Goal: Transaction & Acquisition: Purchase product/service

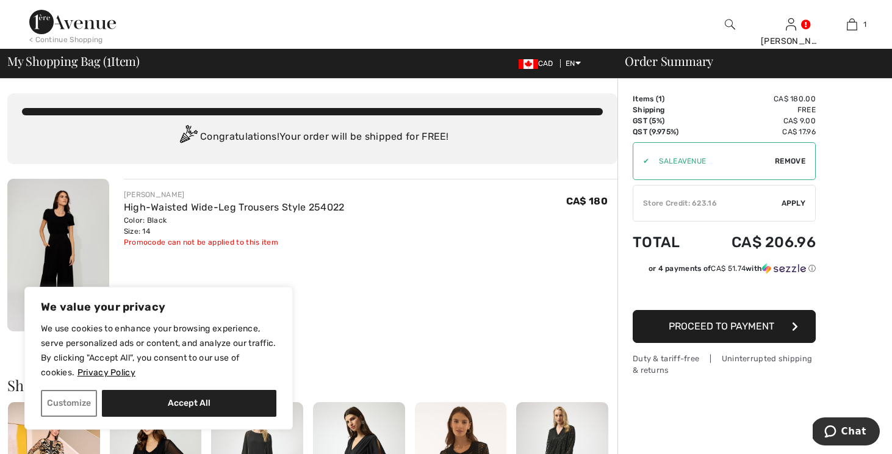
click at [736, 23] on div at bounding box center [729, 24] width 61 height 49
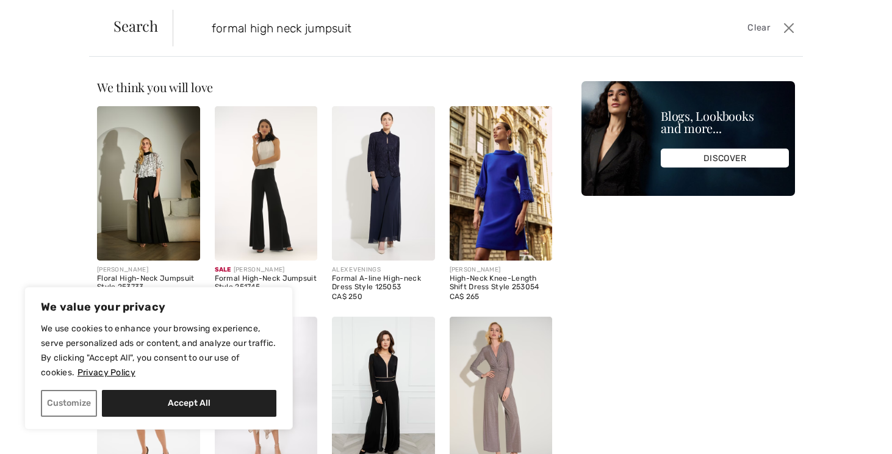
type input "formal high neck jumpsuit"
click at [262, 168] on img at bounding box center [266, 183] width 103 height 154
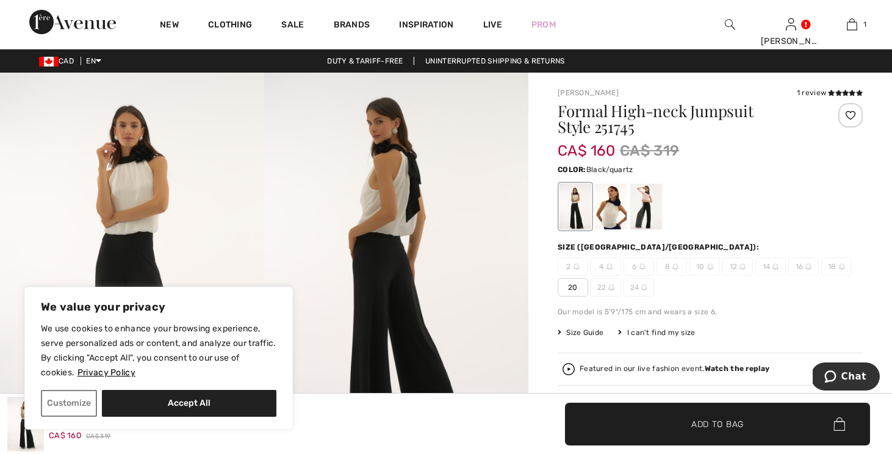
click at [643, 208] on div at bounding box center [647, 207] width 32 height 46
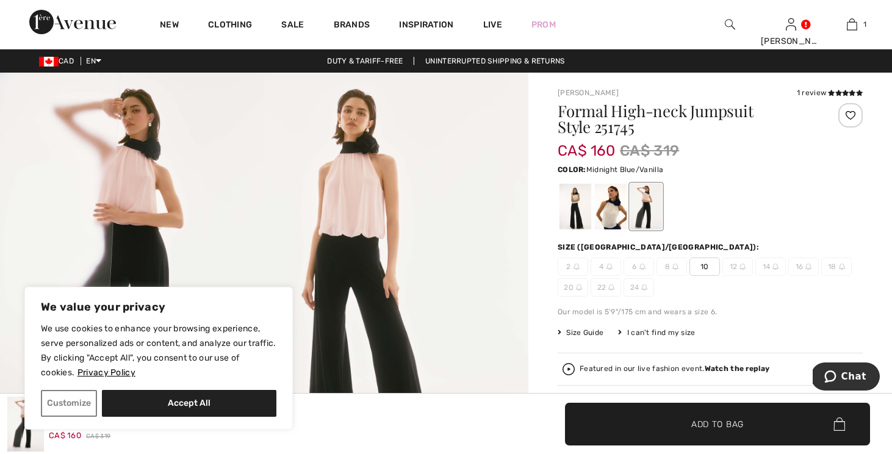
click at [610, 211] on div at bounding box center [611, 207] width 32 height 46
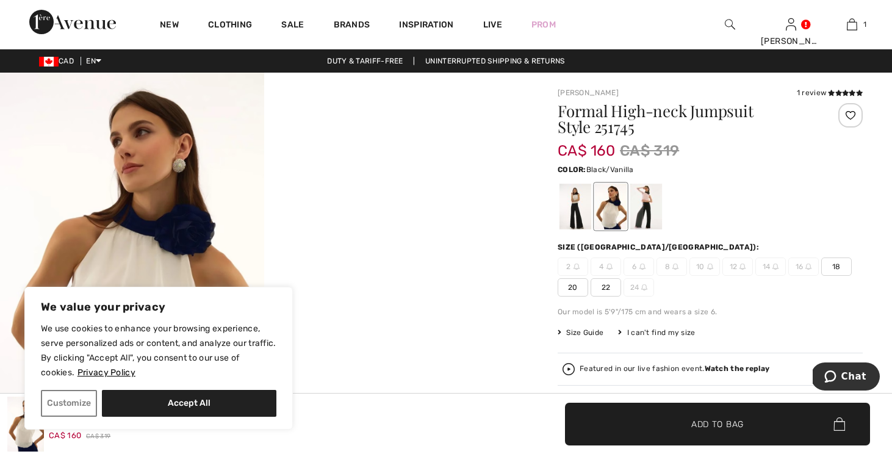
click at [577, 214] on div at bounding box center [576, 207] width 32 height 46
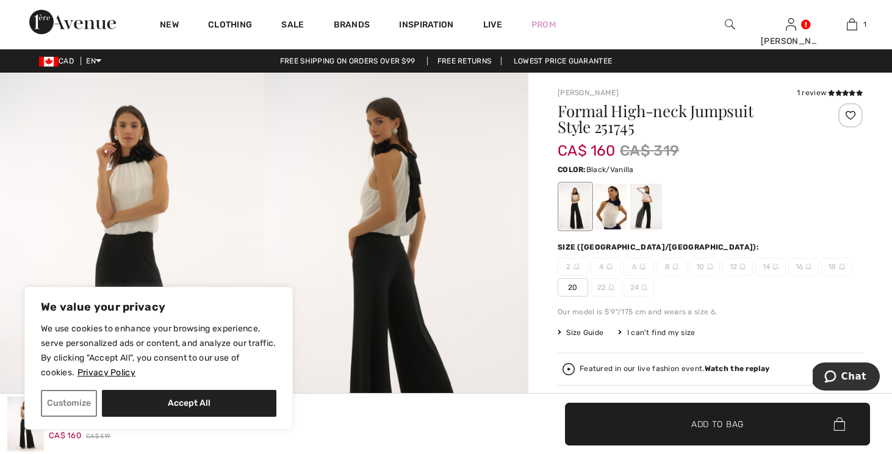
click at [746, 266] on span "12" at bounding box center [738, 267] width 31 height 18
click at [643, 208] on div at bounding box center [647, 207] width 32 height 46
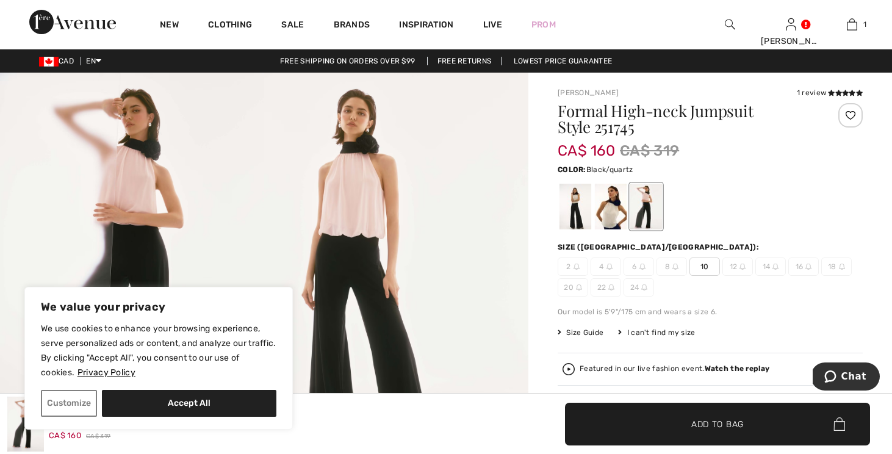
click at [768, 266] on span "14" at bounding box center [771, 267] width 31 height 18
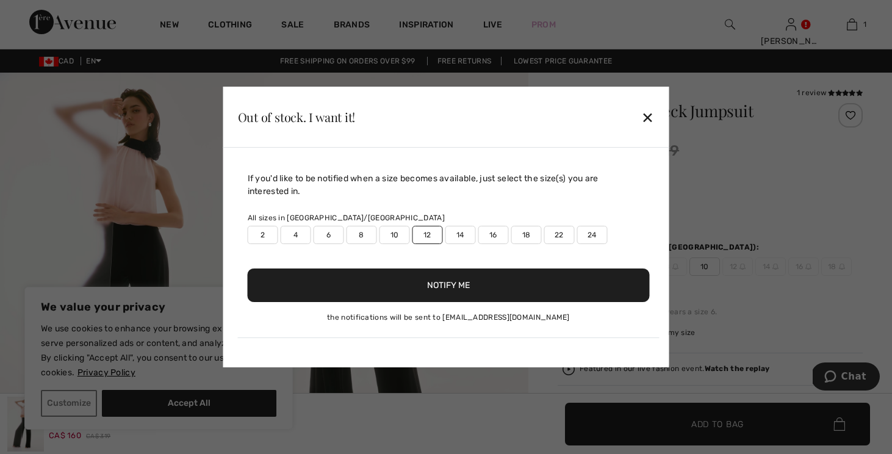
click at [778, 264] on div at bounding box center [446, 227] width 892 height 454
click at [766, 267] on div at bounding box center [446, 227] width 892 height 454
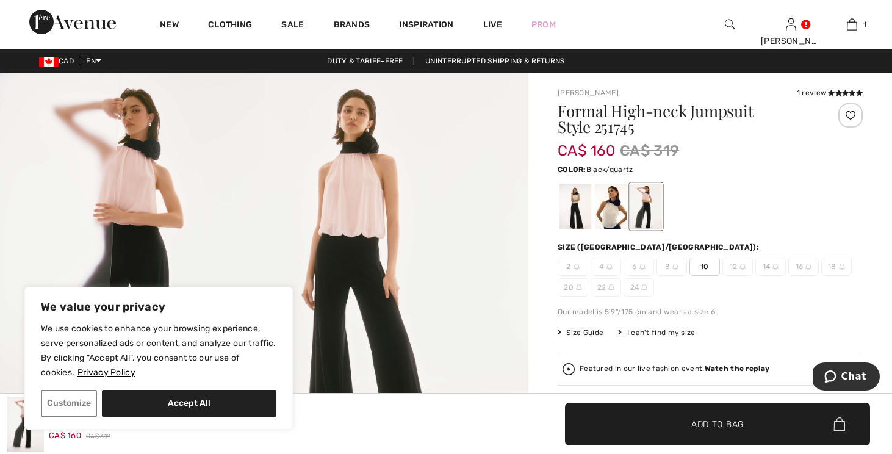
click at [766, 267] on span "14" at bounding box center [771, 267] width 31 height 18
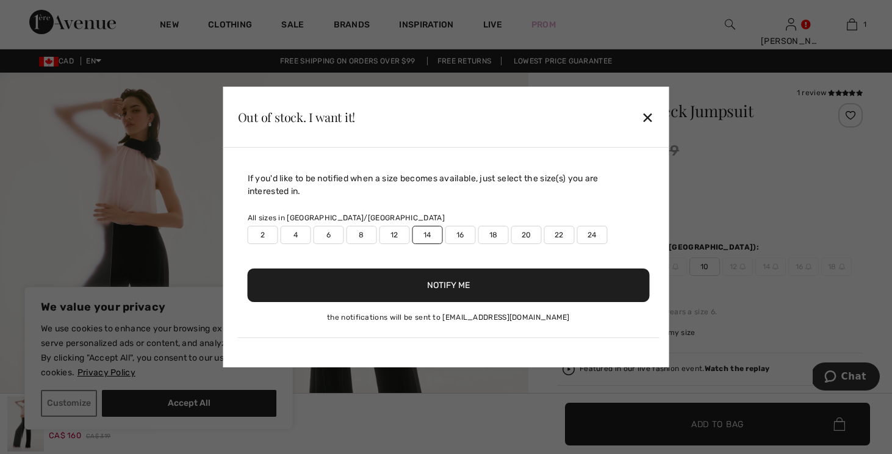
click at [400, 236] on label "12" at bounding box center [395, 235] width 31 height 18
click at [424, 285] on button "Notify Me" at bounding box center [449, 286] width 402 height 34
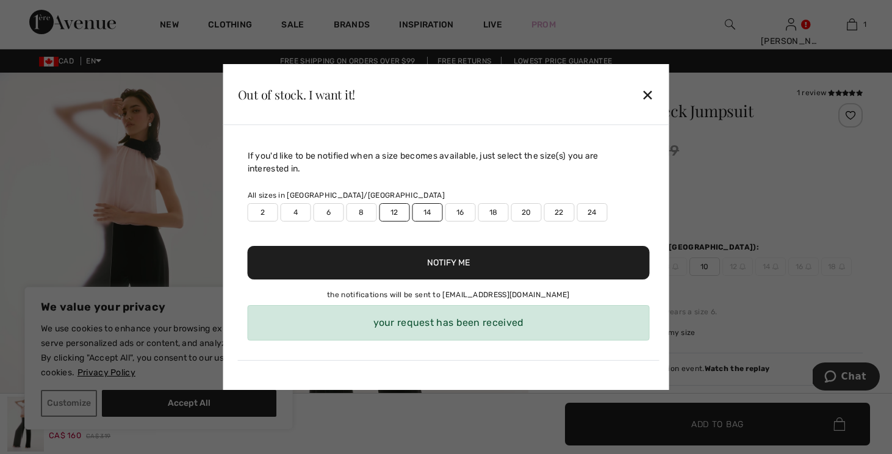
click at [648, 94] on div "✕" at bounding box center [647, 95] width 13 height 26
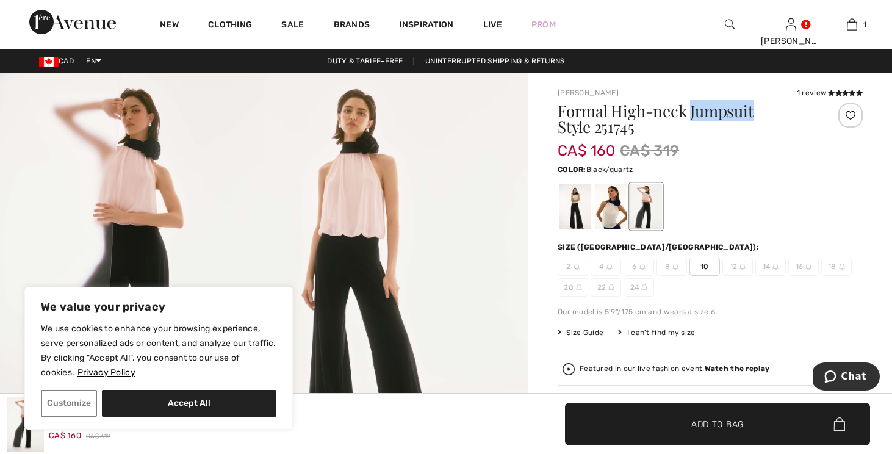
drag, startPoint x: 695, startPoint y: 112, endPoint x: 758, endPoint y: 114, distance: 63.5
click at [758, 114] on h1 "Formal High-neck Jumpsuit Style 251745" at bounding box center [685, 119] width 255 height 32
copy h1 "Jumpsuit"
click at [732, 25] on img at bounding box center [730, 24] width 10 height 15
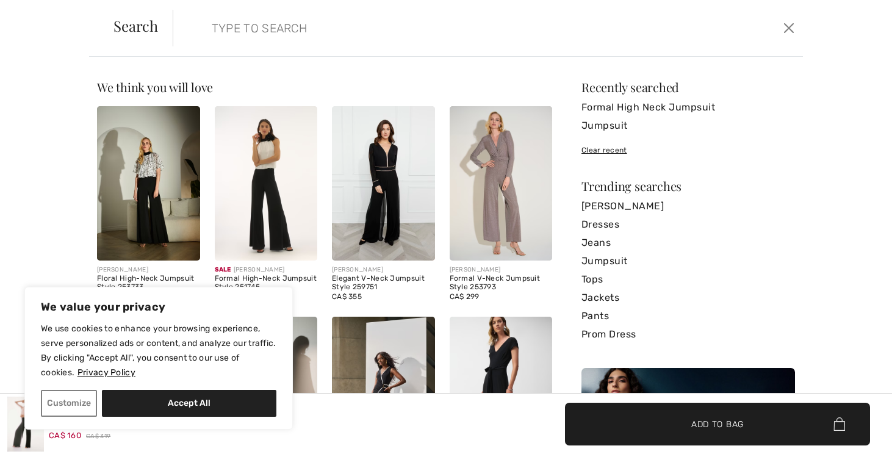
click at [29, 70] on div "Sorry, no results found for " " Some helpful tips for your search: Double check…" at bounding box center [446, 255] width 892 height 397
click at [798, 27] on div "Search Clear" at bounding box center [446, 28] width 714 height 57
click at [784, 27] on button "Close" at bounding box center [789, 28] width 18 height 20
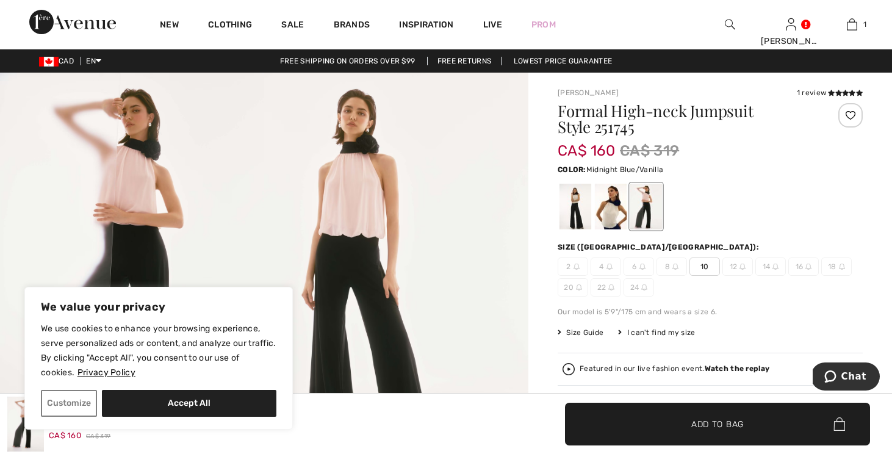
click at [612, 218] on div at bounding box center [611, 207] width 32 height 46
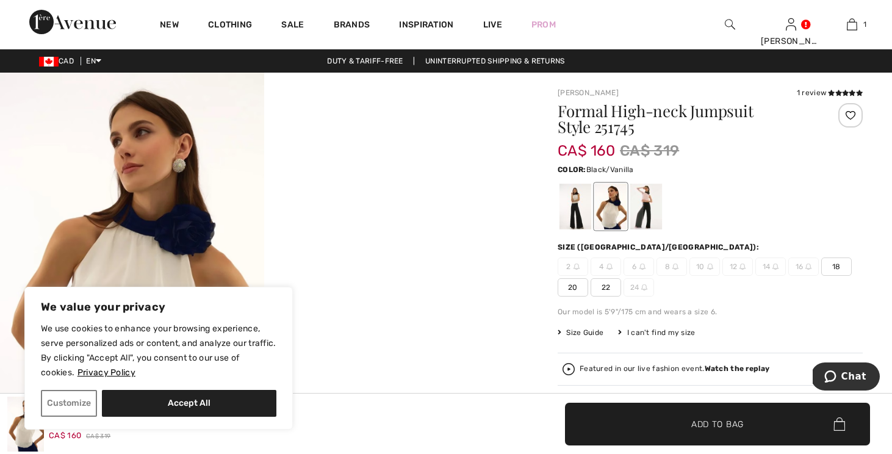
click at [571, 216] on div at bounding box center [576, 207] width 32 height 46
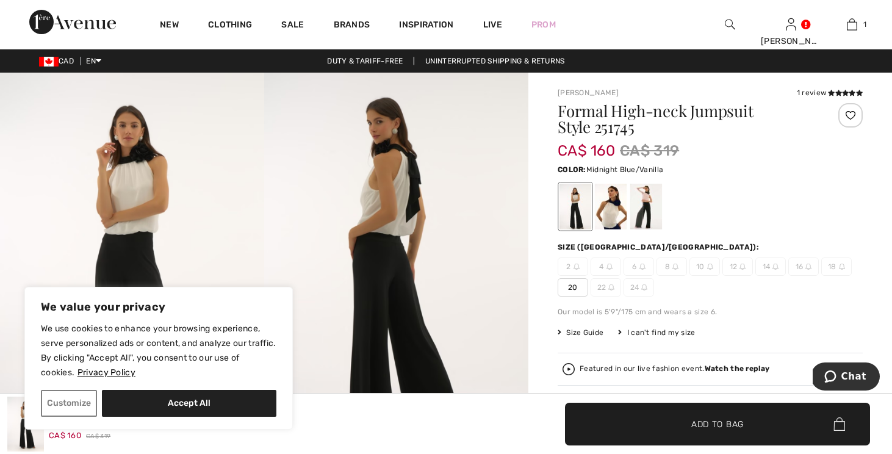
click at [615, 224] on div at bounding box center [611, 207] width 32 height 46
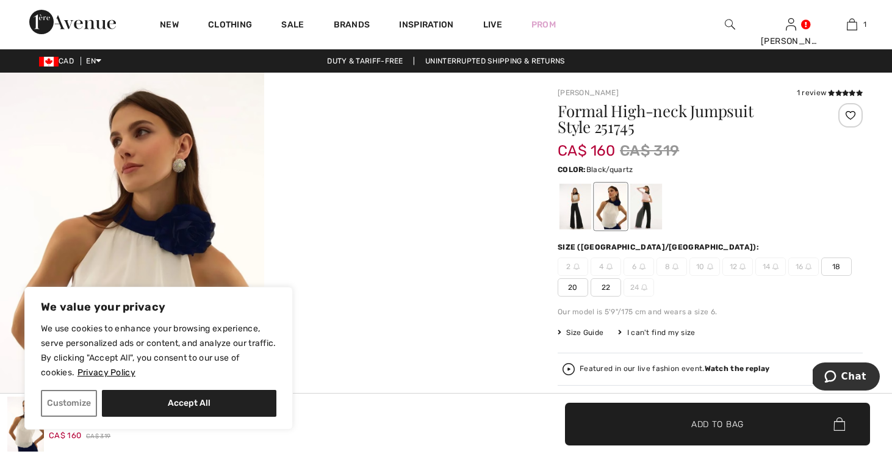
click at [645, 215] on div at bounding box center [647, 207] width 32 height 46
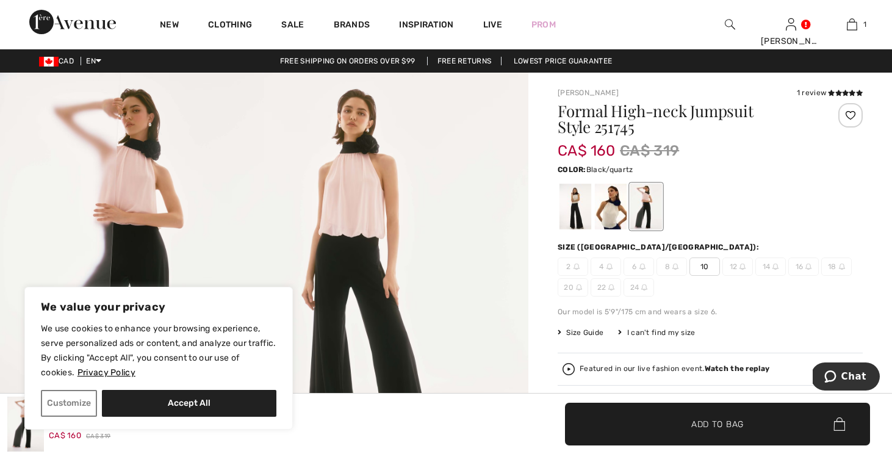
click at [711, 266] on span "10" at bounding box center [705, 267] width 31 height 18
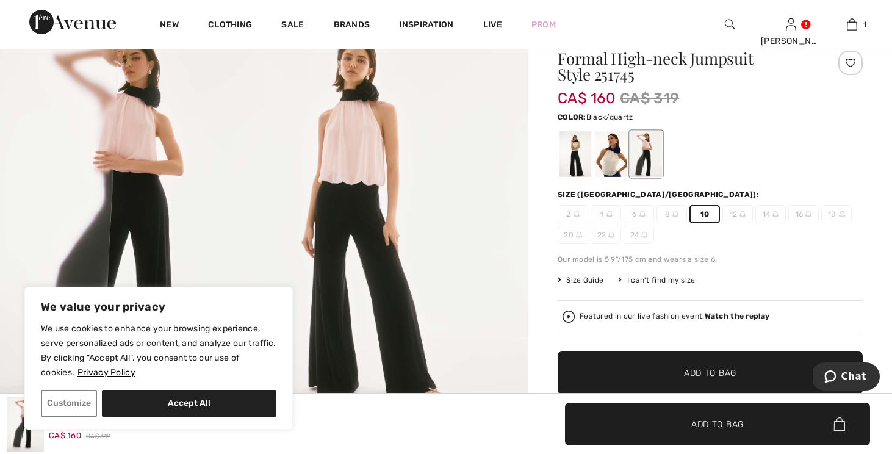
scroll to position [56, 0]
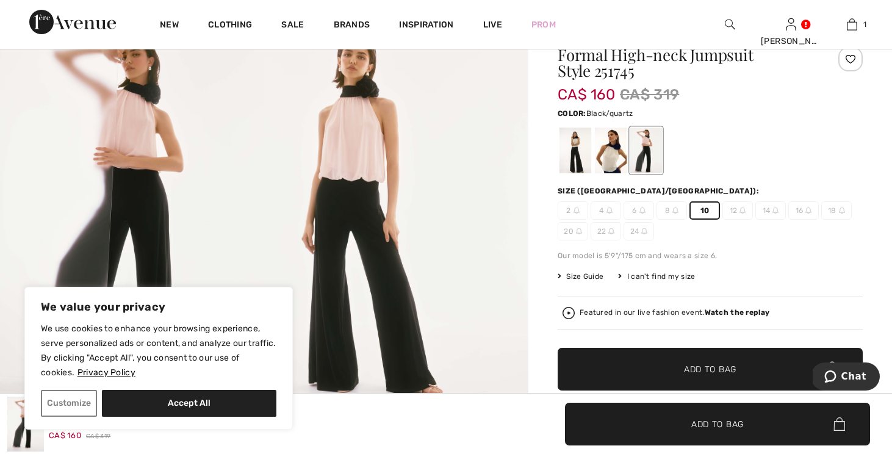
click at [698, 372] on span "Add to Bag" at bounding box center [710, 369] width 52 height 13
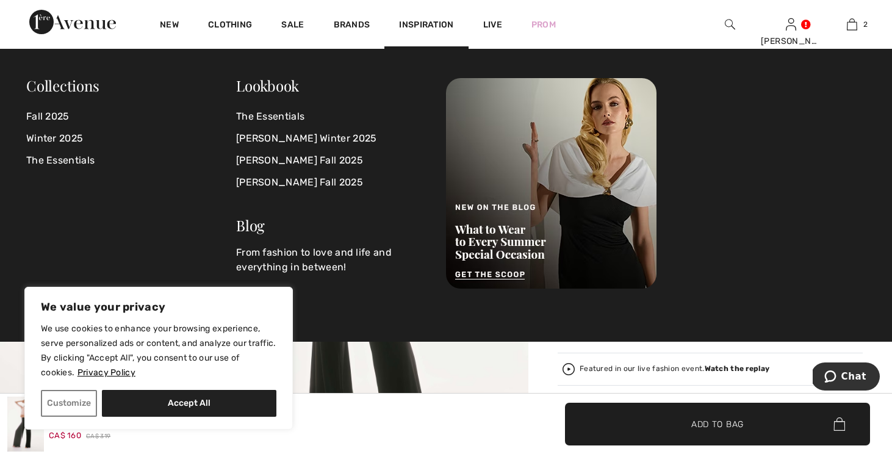
scroll to position [0, 0]
click at [693, 31] on div "New Clothing Sale Brands Inspiration Live Prom Myriam Hi, Myriam! 290 Reward po…" at bounding box center [446, 24] width 892 height 49
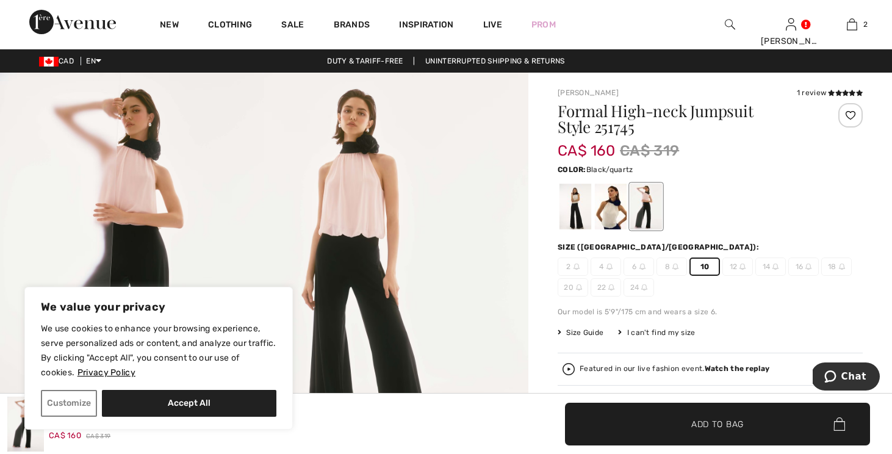
click at [738, 23] on div at bounding box center [729, 24] width 61 height 49
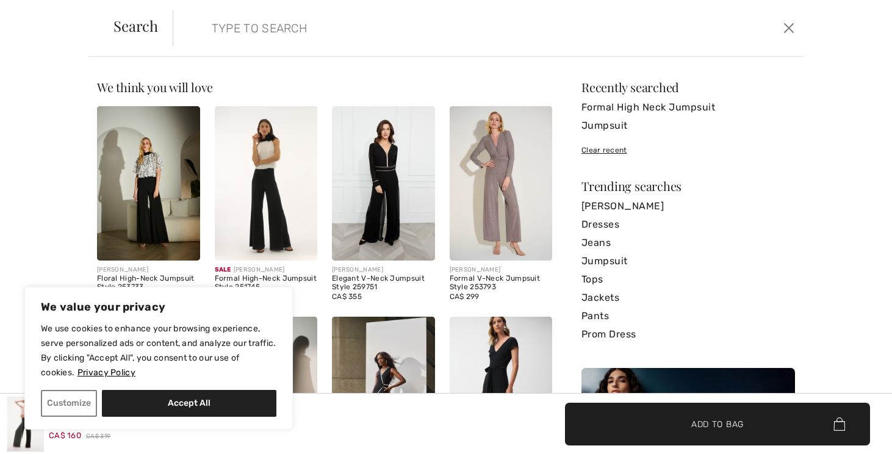
click at [728, 23] on form "Clear" at bounding box center [476, 28] width 607 height 37
paste input "Jumpsuit"
type input "Jumpsuit"
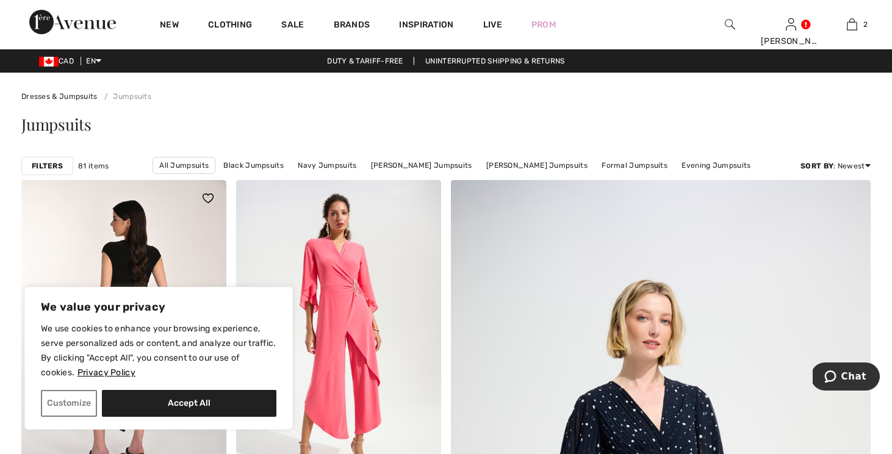
scroll to position [15, 0]
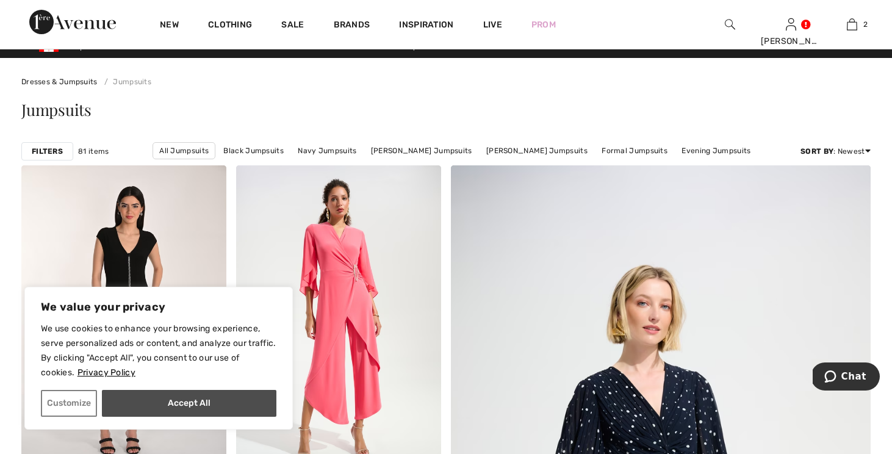
click at [213, 409] on button "Accept All" at bounding box center [189, 403] width 175 height 27
checkbox input "true"
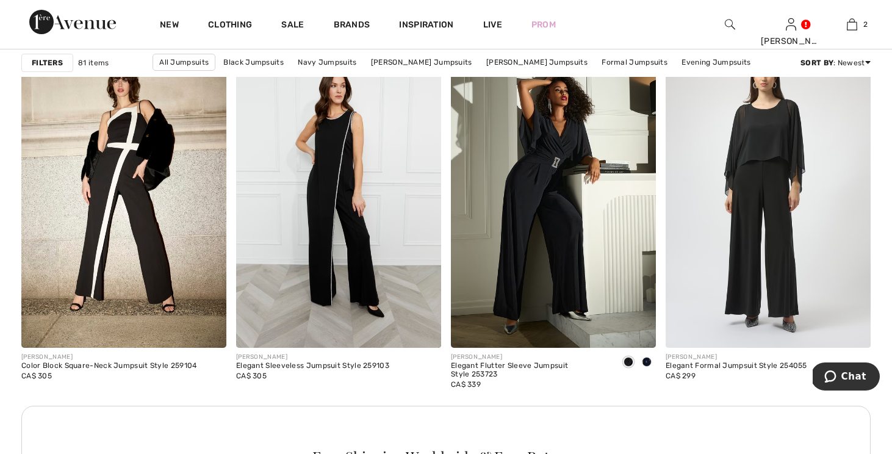
scroll to position [1201, 0]
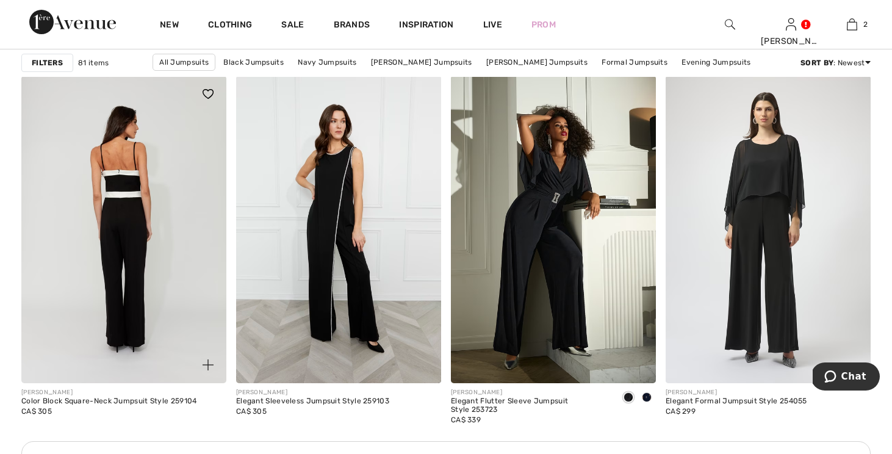
click at [129, 214] on img at bounding box center [123, 230] width 205 height 308
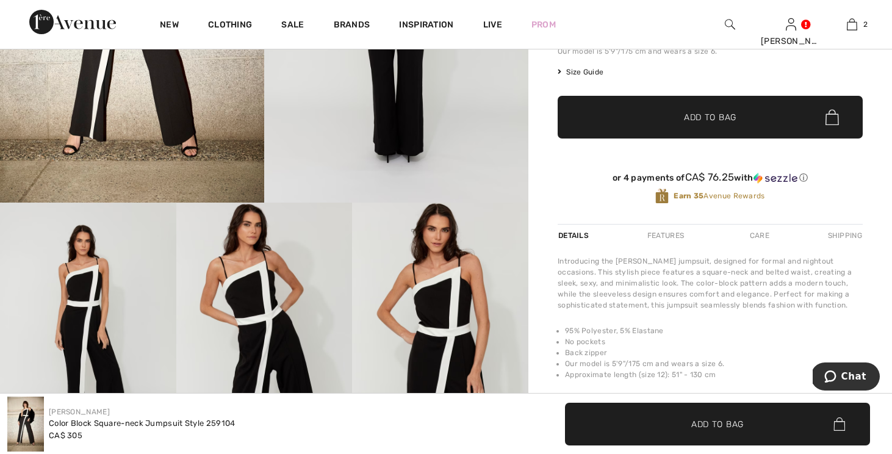
scroll to position [129, 0]
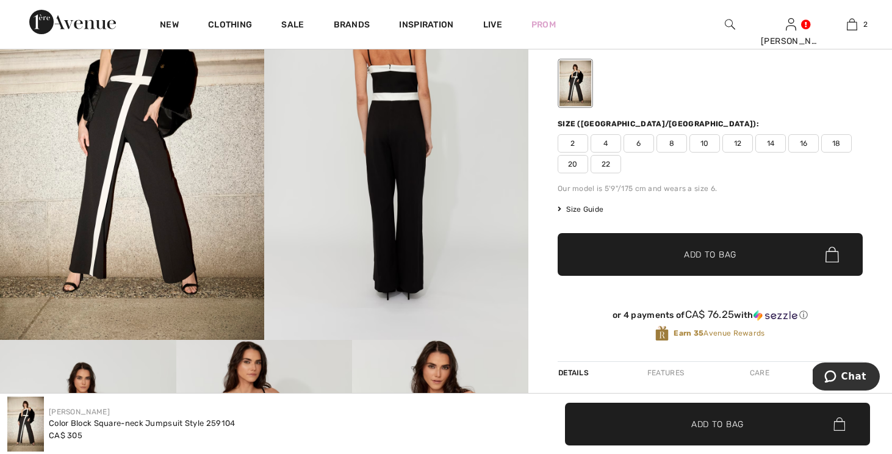
click at [742, 146] on span "12" at bounding box center [738, 143] width 31 height 18
click at [688, 259] on span "Add to Bag" at bounding box center [710, 254] width 52 height 13
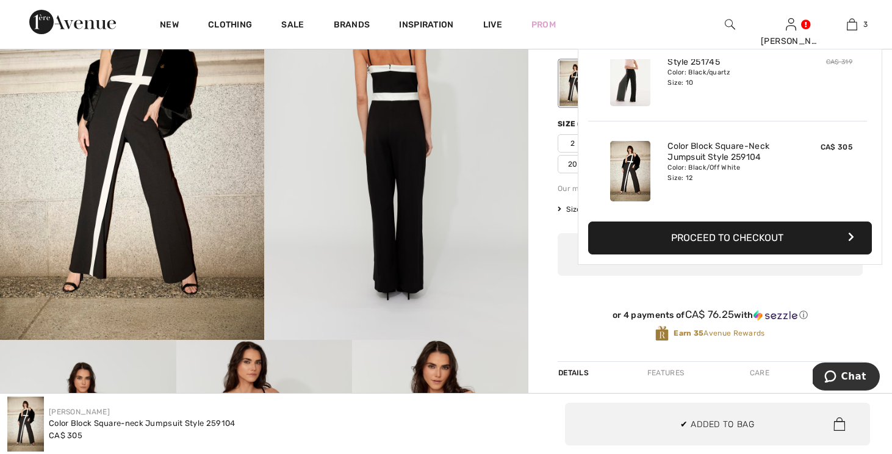
scroll to position [133, 0]
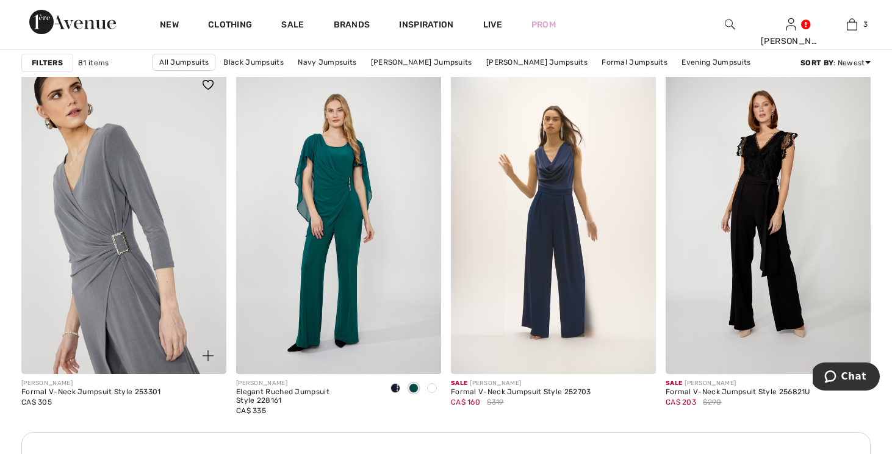
scroll to position [2535, 0]
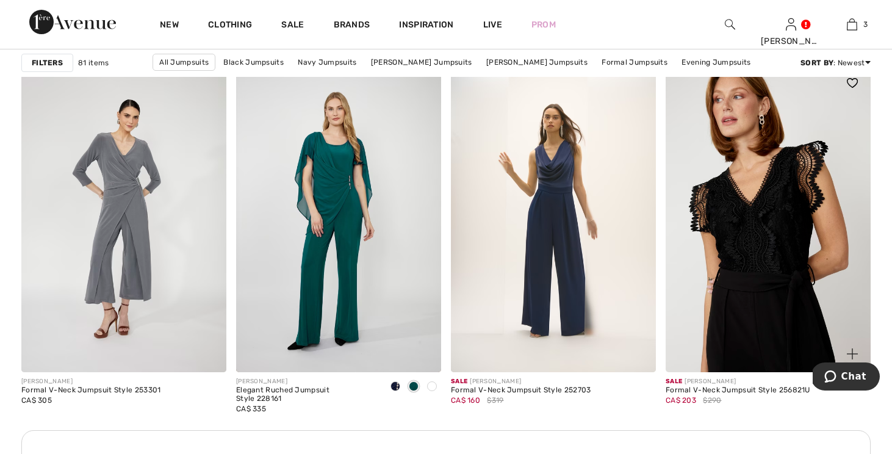
click at [738, 294] on img at bounding box center [768, 219] width 205 height 308
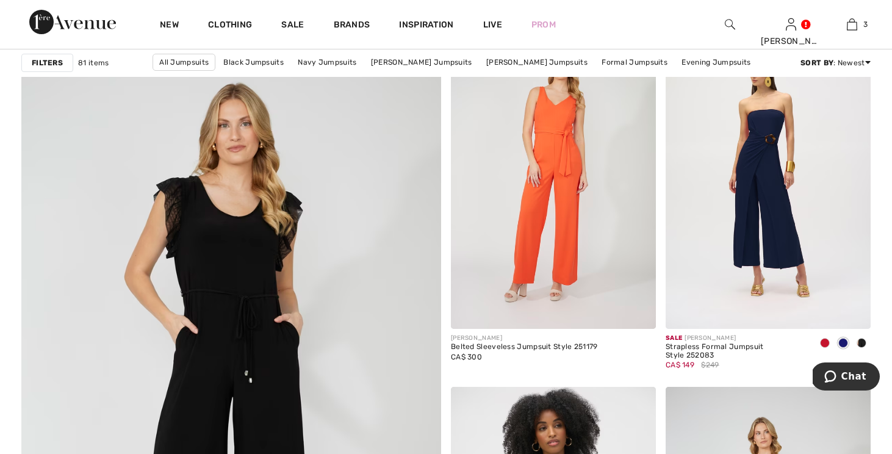
scroll to position [3086, 0]
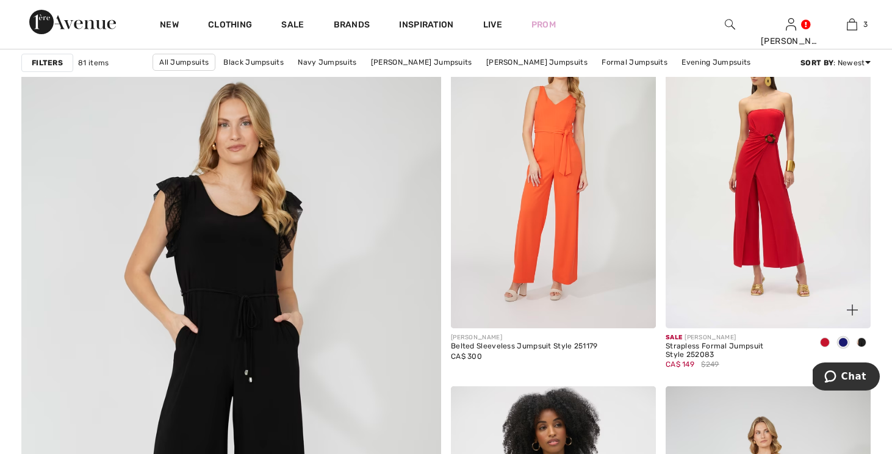
click at [776, 255] on img at bounding box center [768, 175] width 205 height 308
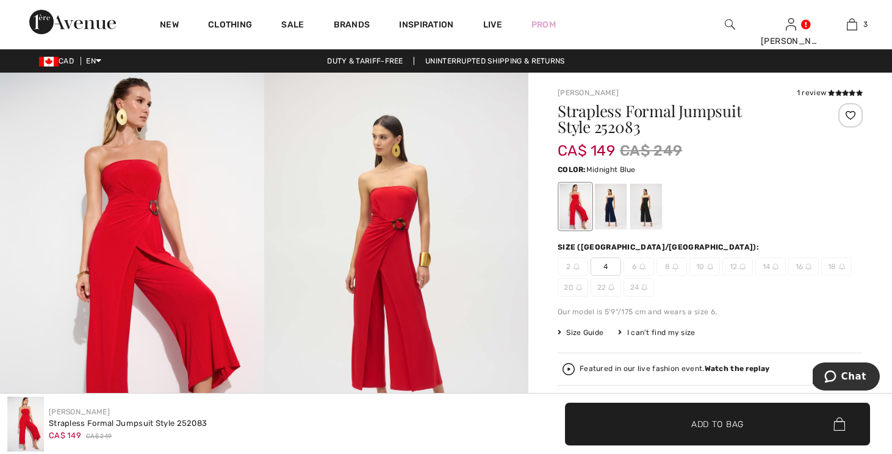
click at [621, 214] on div at bounding box center [611, 207] width 32 height 46
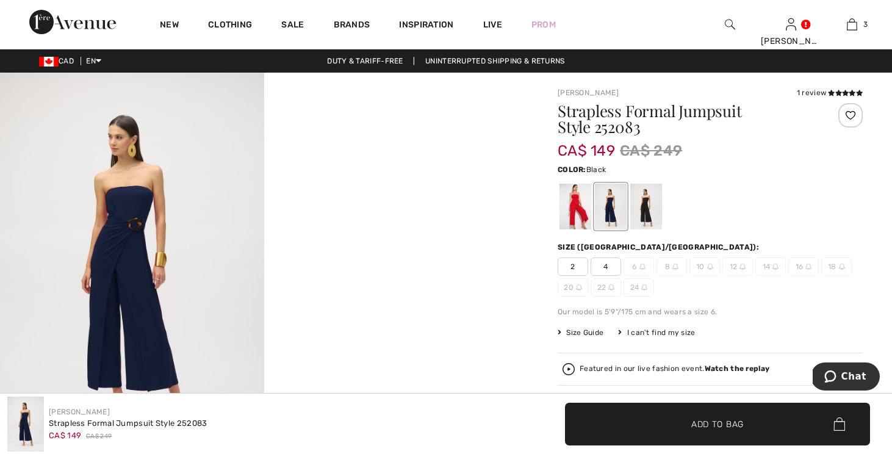
click at [645, 209] on div at bounding box center [647, 207] width 32 height 46
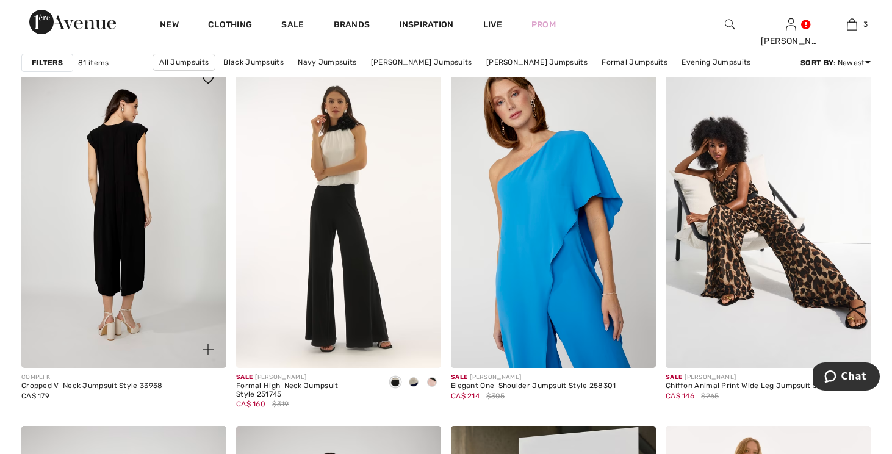
scroll to position [4652, 0]
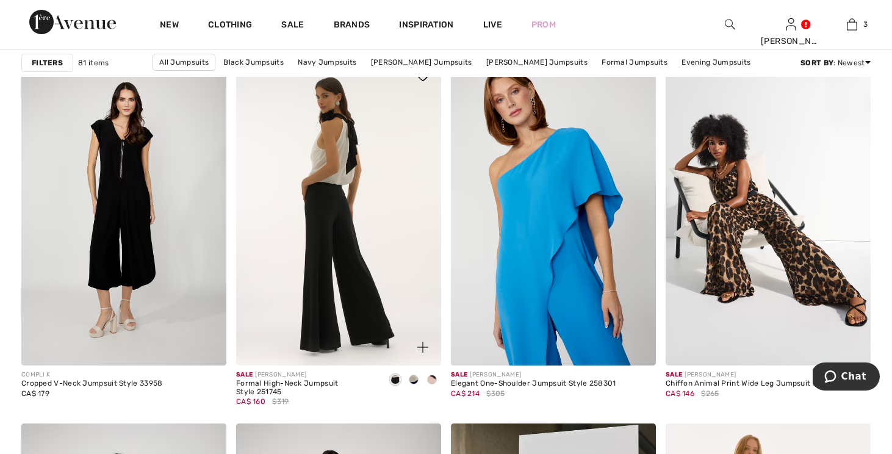
click at [296, 257] on img at bounding box center [338, 212] width 205 height 308
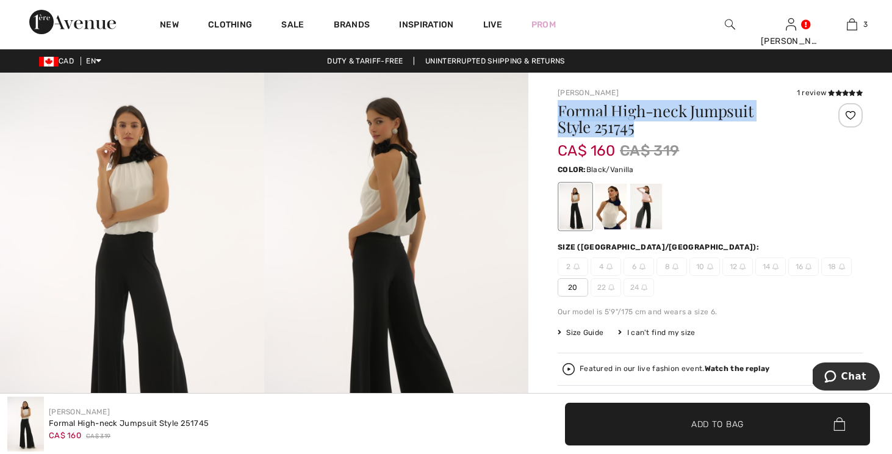
drag, startPoint x: 558, startPoint y: 110, endPoint x: 659, endPoint y: 128, distance: 102.3
click at [659, 128] on h1 "Formal High-neck Jumpsuit Style 251745" at bounding box center [685, 119] width 255 height 32
copy h1 "Formal High-neck Jumpsuit Style 251745"
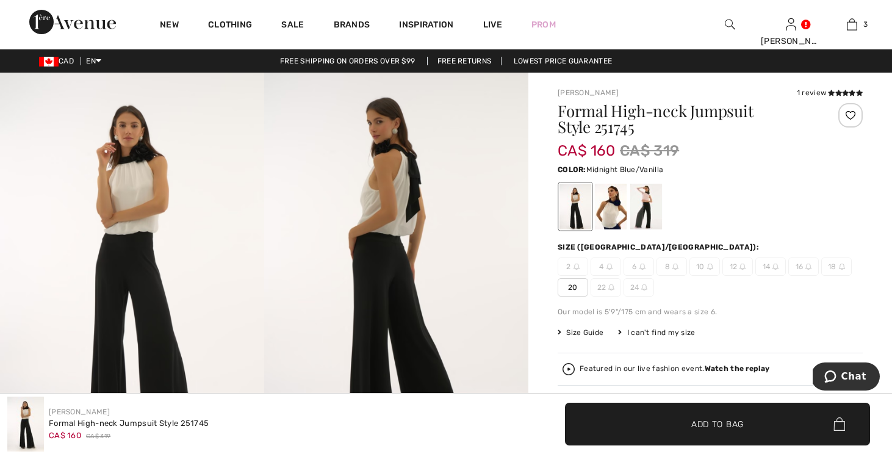
click at [623, 204] on div at bounding box center [611, 207] width 32 height 46
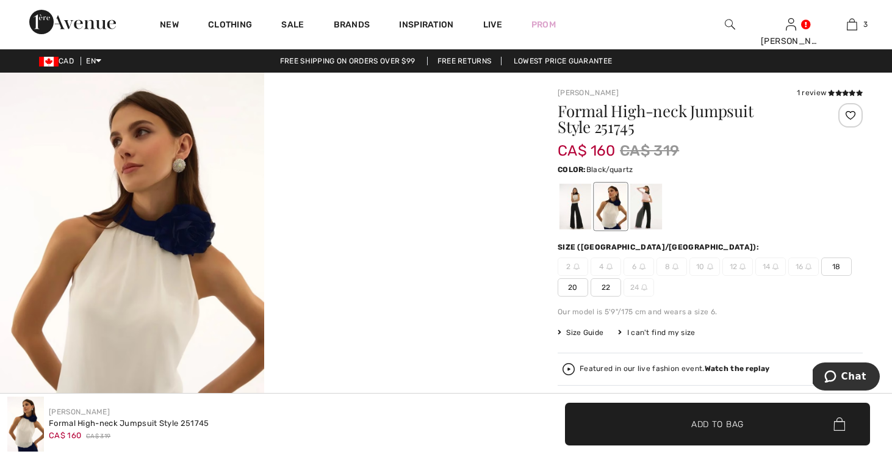
click at [640, 202] on div at bounding box center [647, 207] width 32 height 46
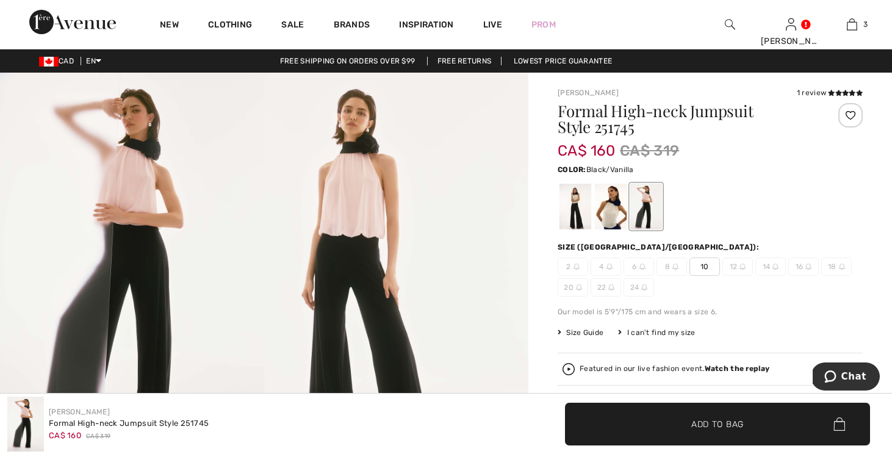
click at [576, 215] on div at bounding box center [576, 207] width 32 height 46
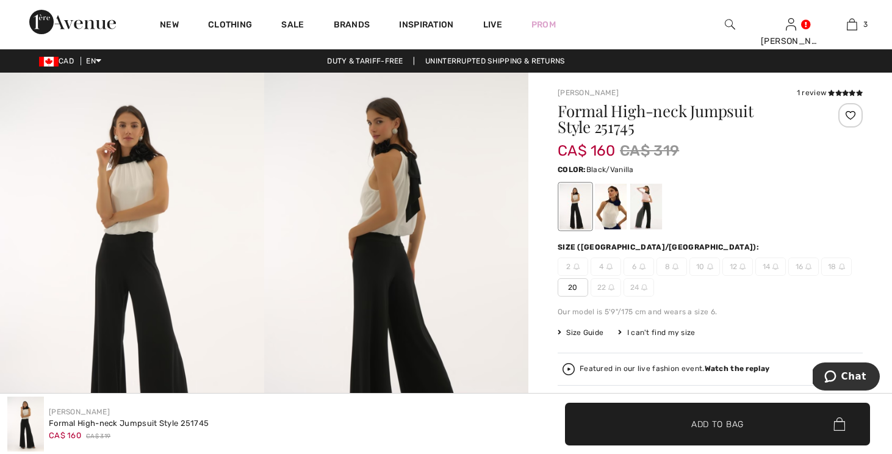
click at [743, 267] on img at bounding box center [743, 267] width 6 height 6
click at [744, 262] on span "12" at bounding box center [738, 267] width 31 height 18
click at [742, 267] on img at bounding box center [743, 267] width 6 height 6
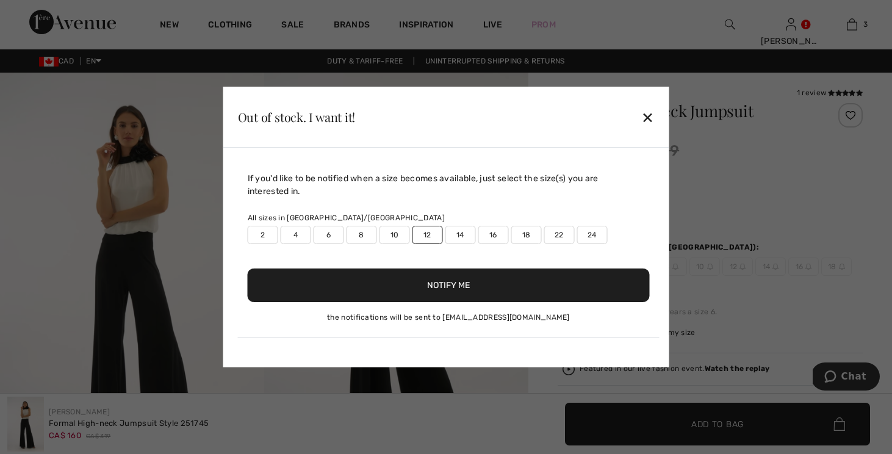
click at [447, 285] on button "Notify Me" at bounding box center [449, 286] width 402 height 34
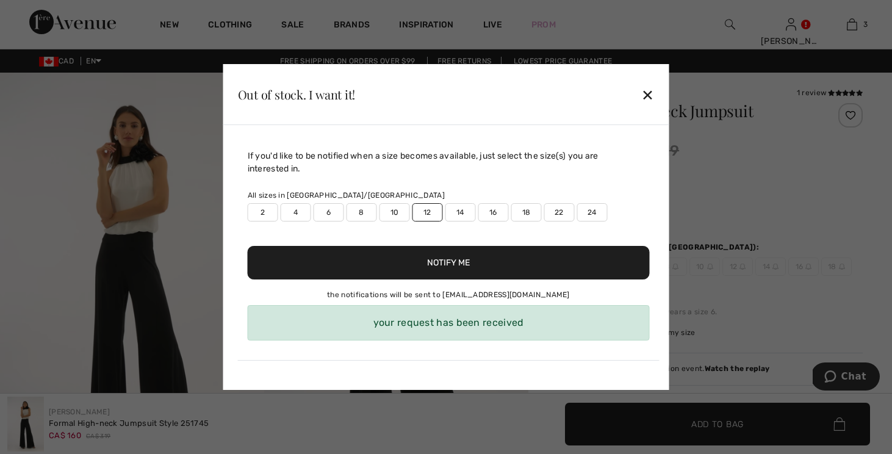
click at [648, 94] on div "✕" at bounding box center [647, 95] width 13 height 26
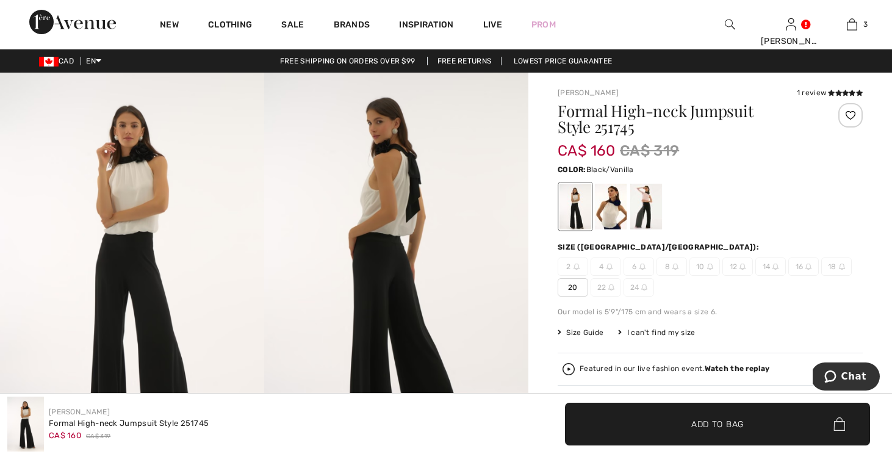
click at [766, 270] on span "14" at bounding box center [771, 267] width 31 height 18
click at [775, 266] on img at bounding box center [776, 267] width 6 height 6
click at [778, 267] on img at bounding box center [776, 267] width 6 height 6
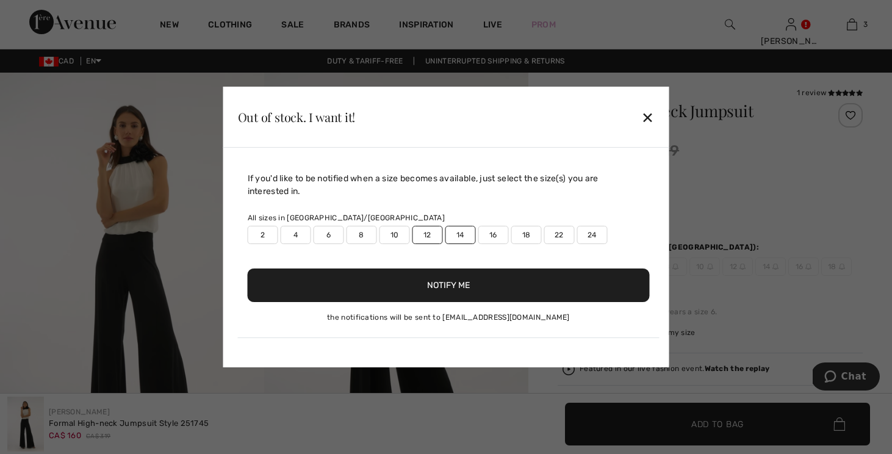
click at [453, 289] on button "Notify Me" at bounding box center [449, 286] width 402 height 34
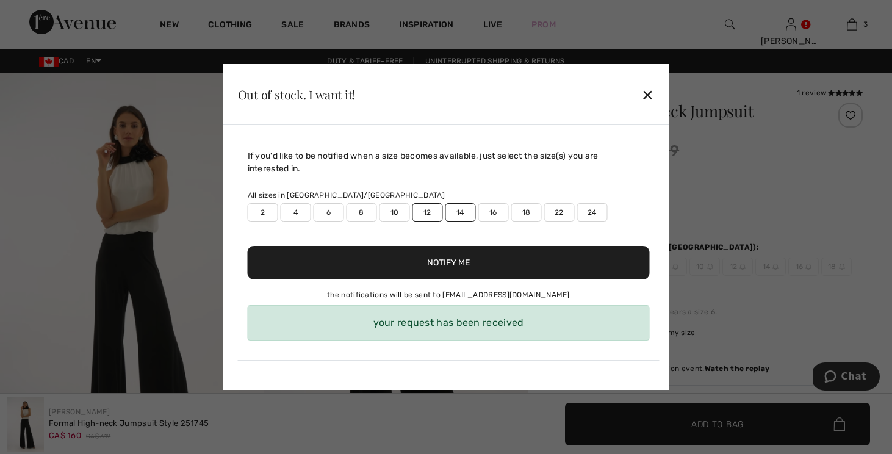
click at [650, 96] on div "✕" at bounding box center [647, 95] width 13 height 26
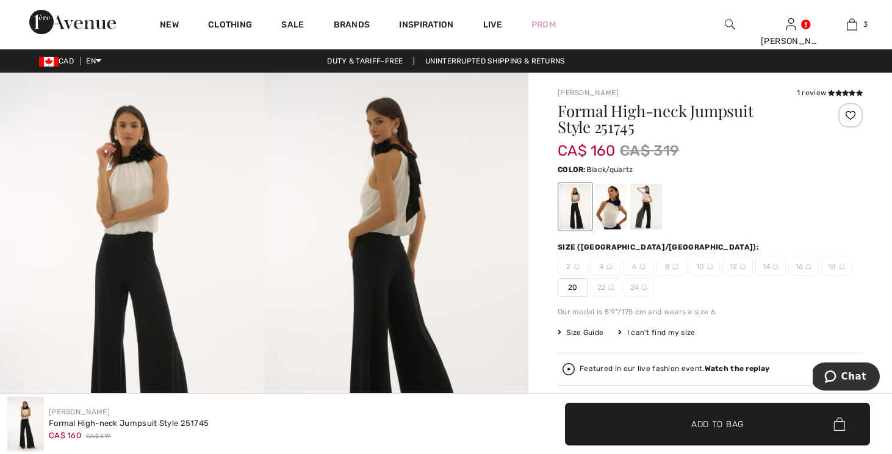
click at [651, 213] on div at bounding box center [647, 207] width 32 height 46
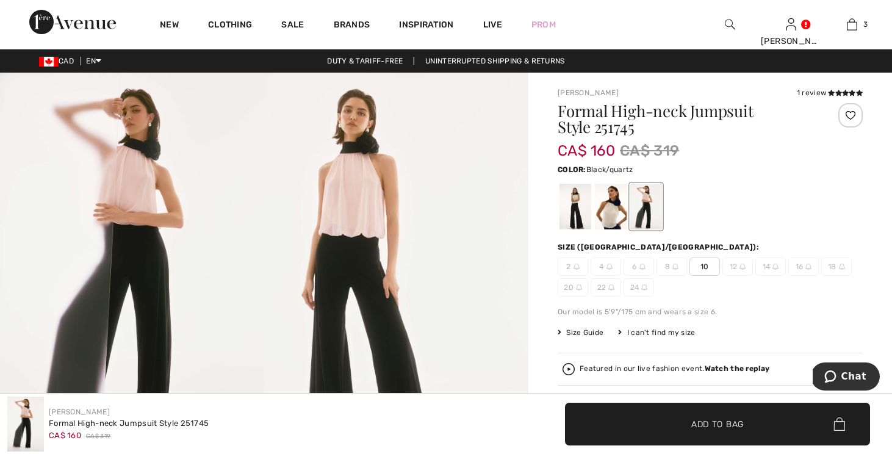
click at [742, 267] on img at bounding box center [743, 267] width 6 height 6
click at [745, 267] on img at bounding box center [743, 267] width 6 height 6
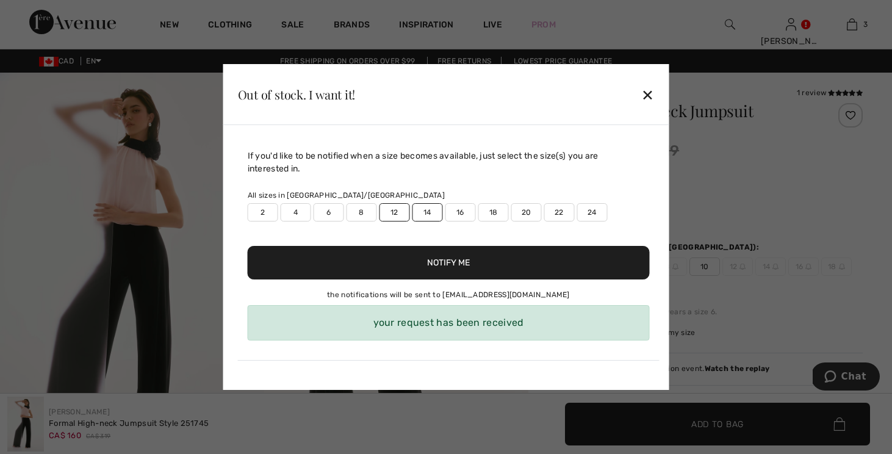
click at [646, 93] on div "✕" at bounding box center [647, 95] width 13 height 26
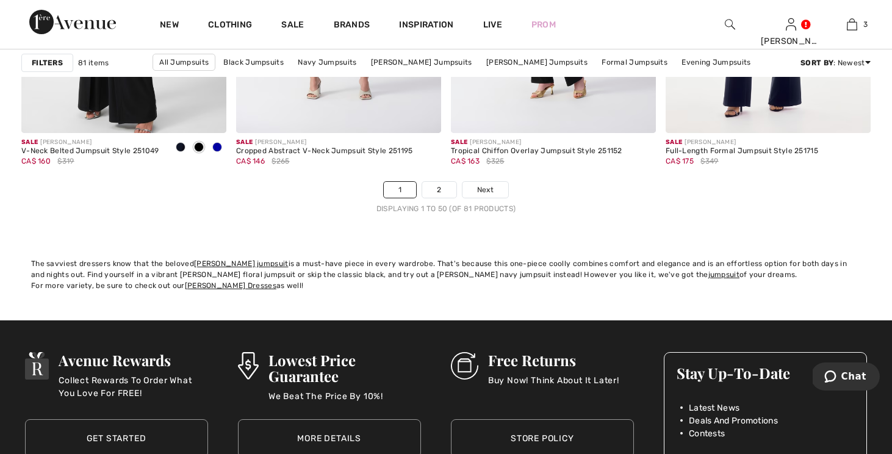
scroll to position [5615, 0]
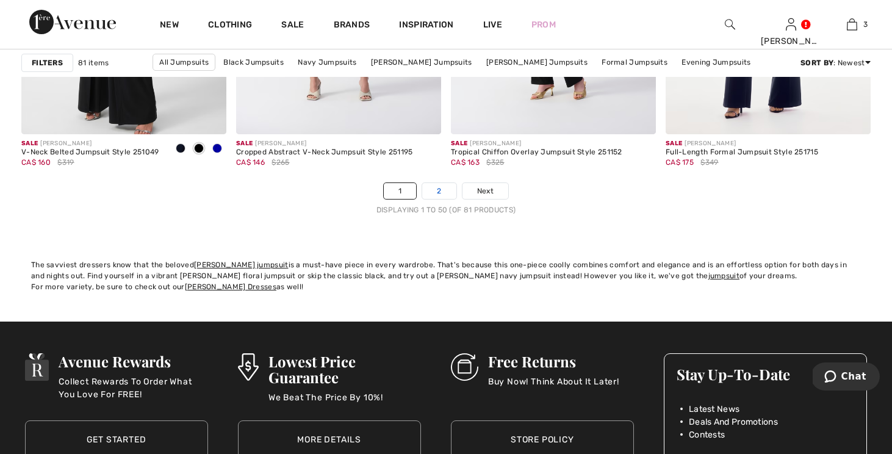
click at [438, 185] on link "2" at bounding box center [439, 191] width 34 height 16
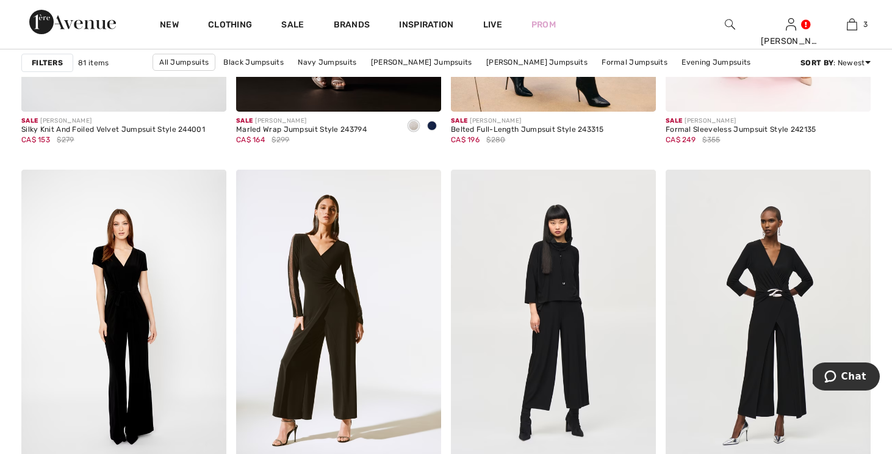
scroll to position [603, 0]
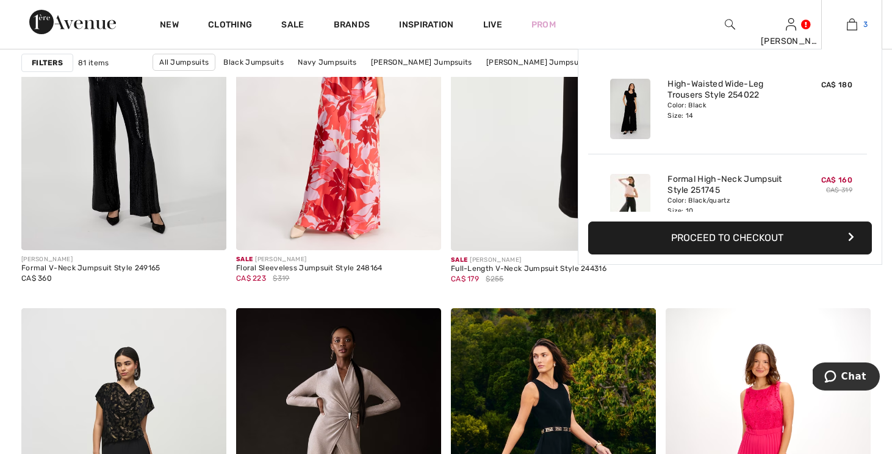
click at [854, 26] on img at bounding box center [852, 24] width 10 height 15
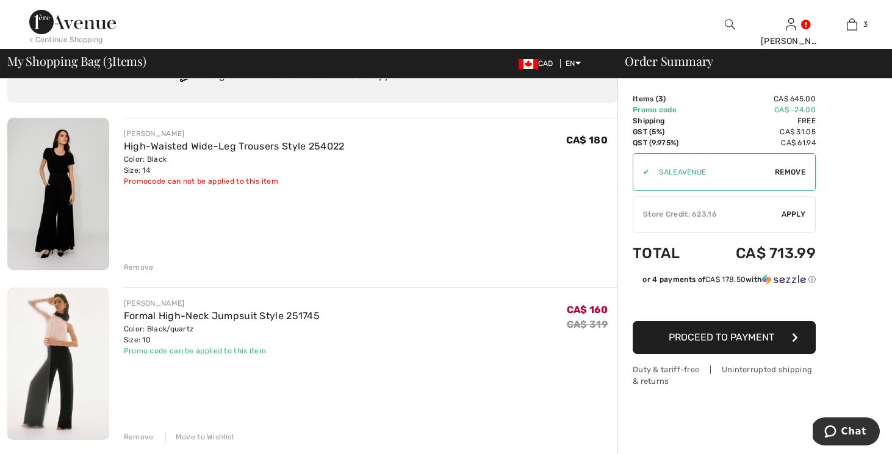
scroll to position [62, 0]
click at [129, 270] on div "Remove" at bounding box center [139, 266] width 30 height 11
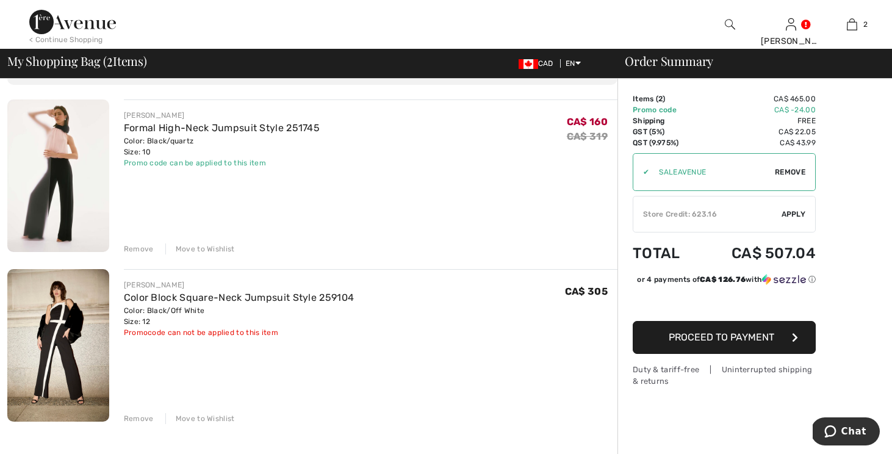
scroll to position [92, 0]
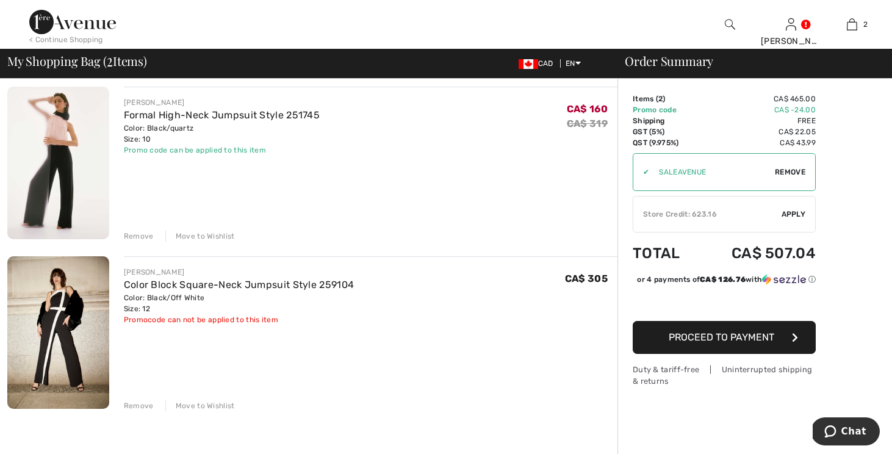
click at [79, 323] on img at bounding box center [58, 332] width 102 height 153
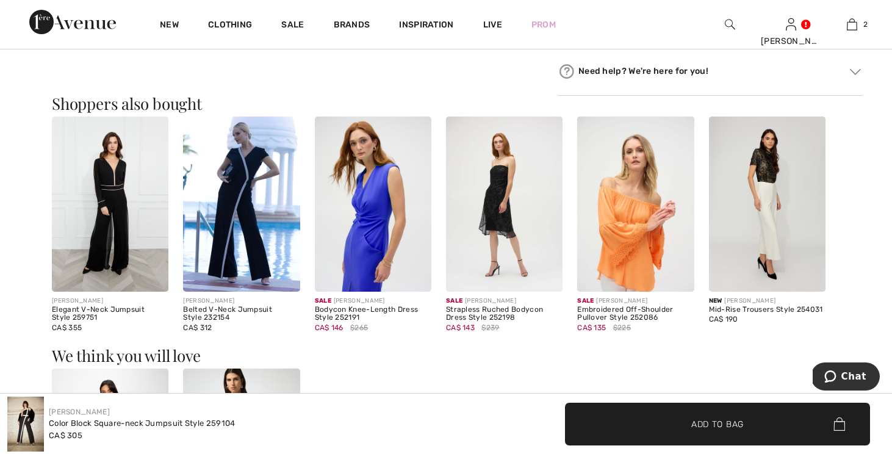
scroll to position [712, 0]
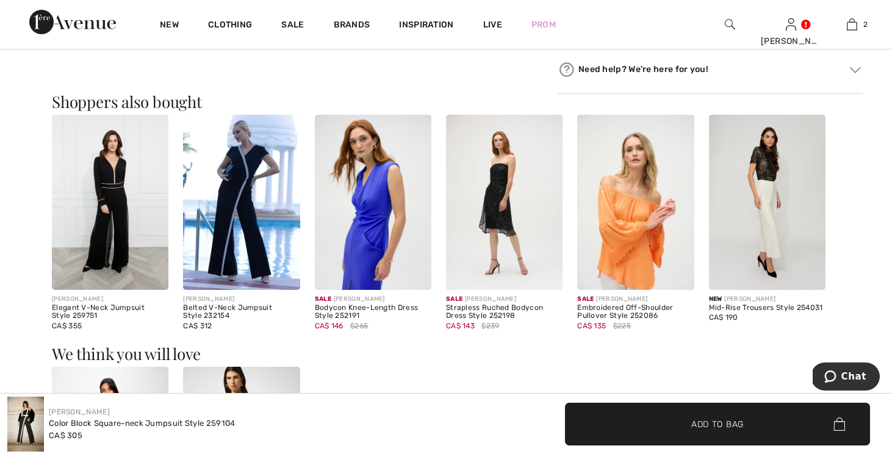
click at [511, 215] on img at bounding box center [504, 202] width 117 height 175
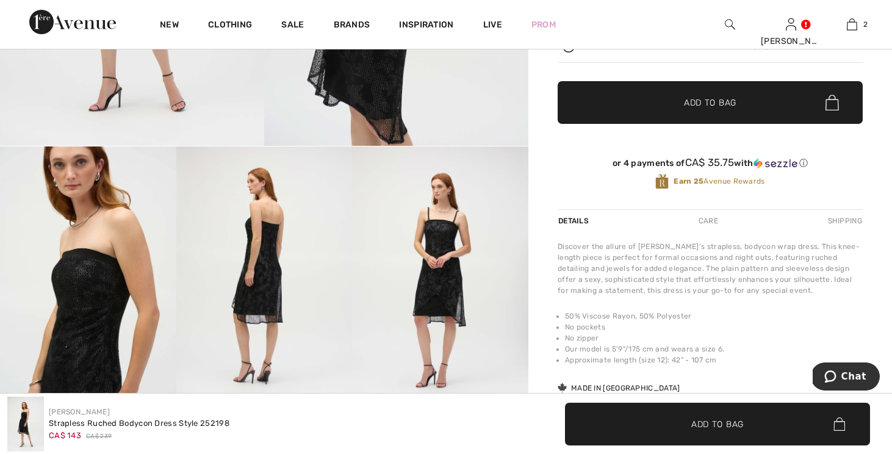
scroll to position [325, 0]
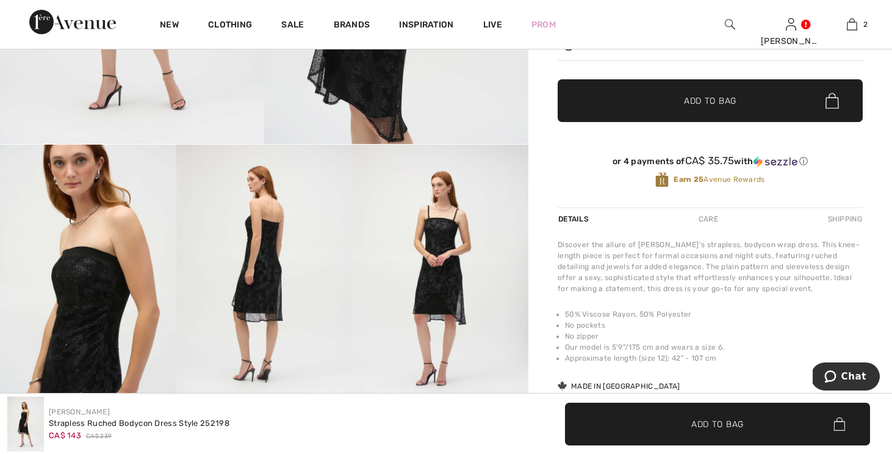
click at [421, 270] on img at bounding box center [440, 277] width 176 height 264
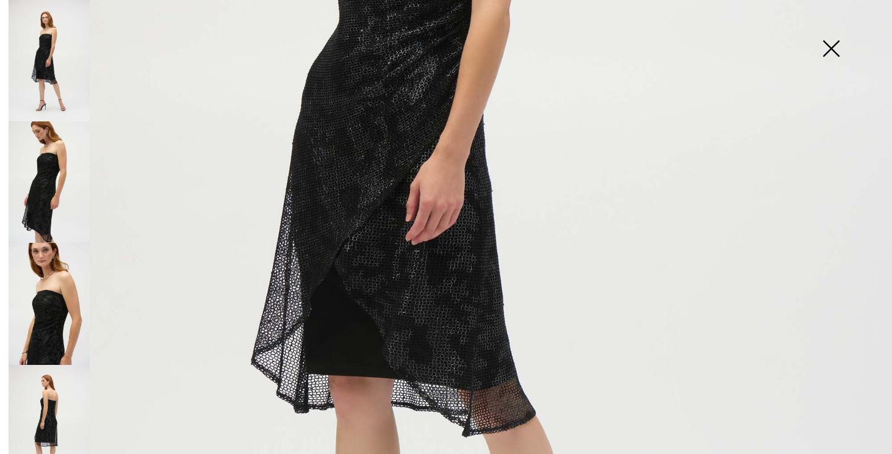
scroll to position [550, 0]
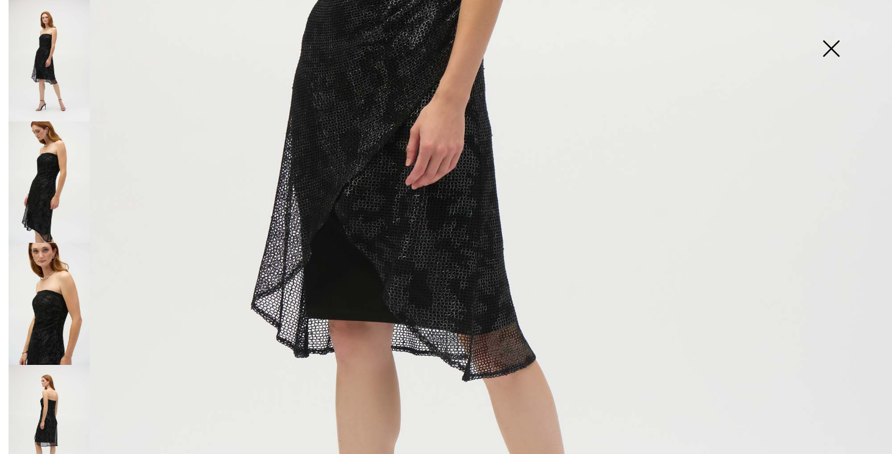
click at [829, 48] on img at bounding box center [831, 49] width 61 height 63
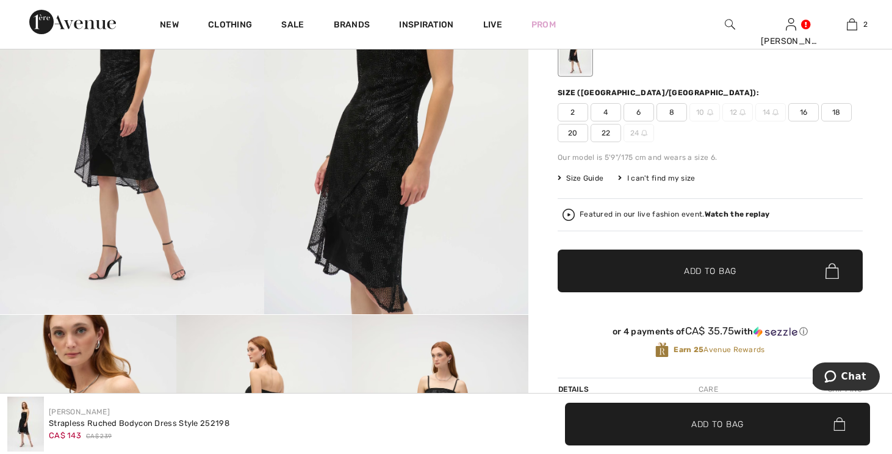
scroll to position [75, 0]
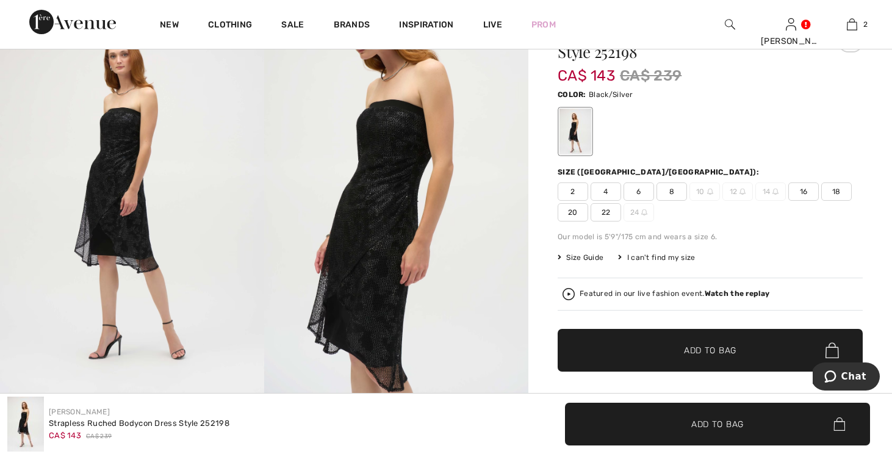
click at [740, 192] on img at bounding box center [743, 192] width 6 height 6
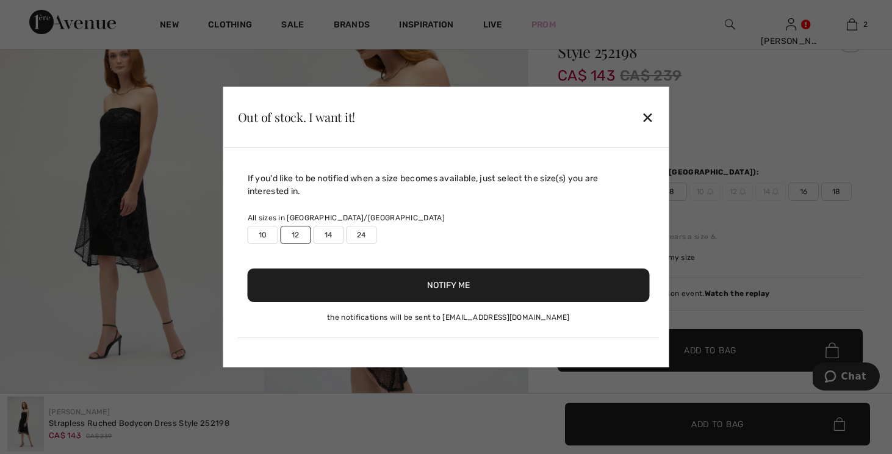
click at [491, 284] on button "Notify Me" at bounding box center [449, 286] width 402 height 34
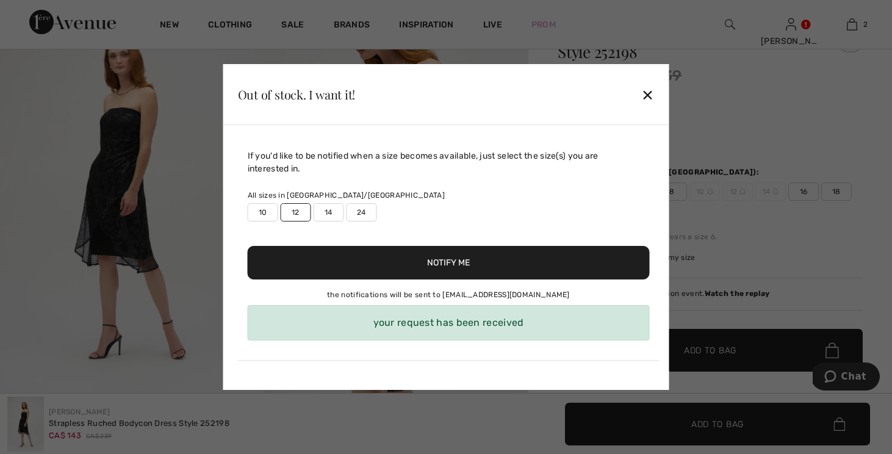
click at [649, 95] on div "✕" at bounding box center [647, 95] width 13 height 26
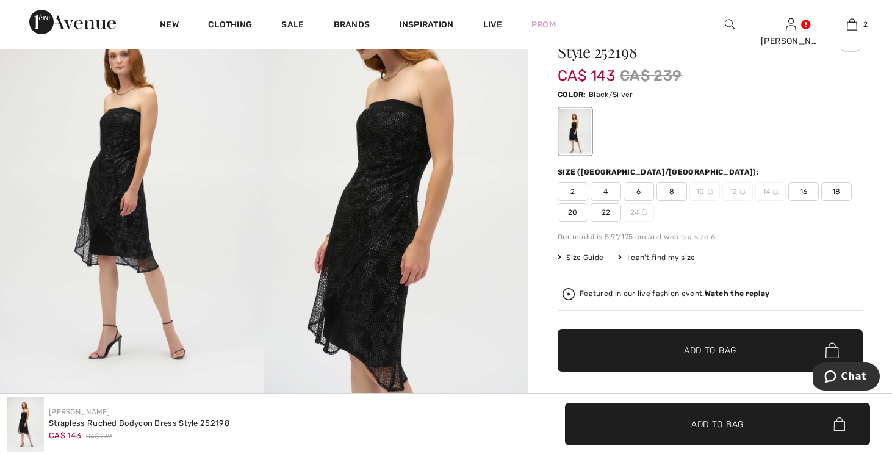
click at [773, 190] on img at bounding box center [776, 192] width 6 height 6
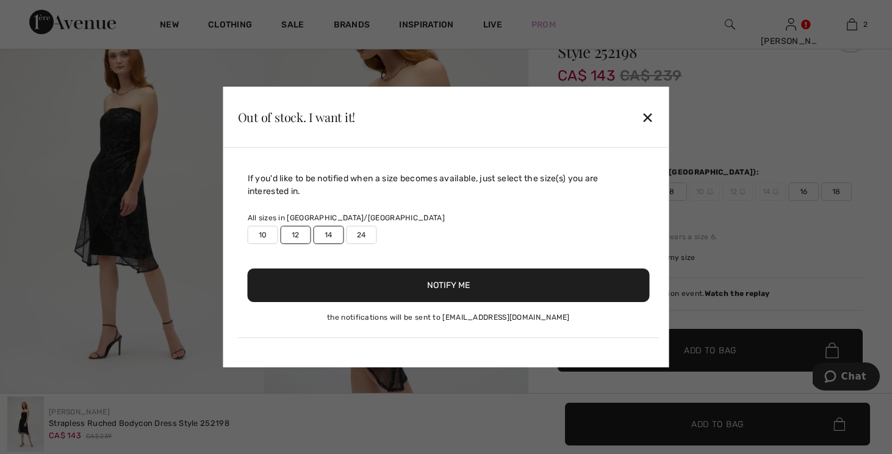
click at [330, 287] on button "Notify Me" at bounding box center [449, 286] width 402 height 34
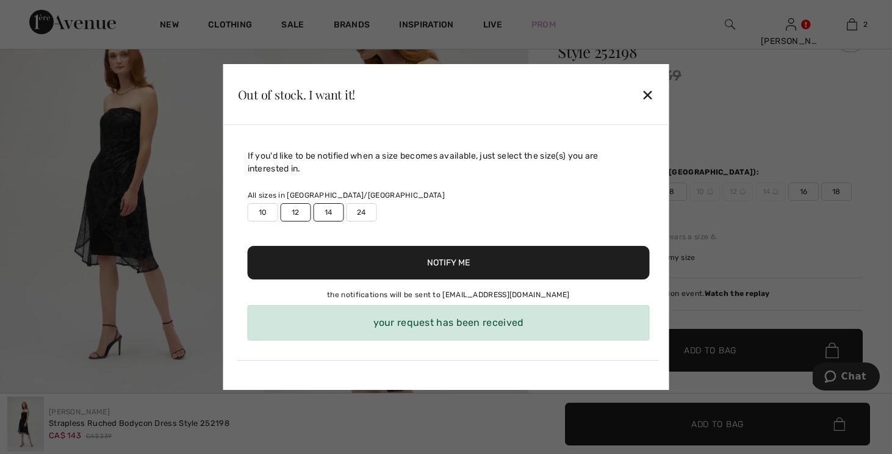
click at [645, 90] on div "✕" at bounding box center [647, 95] width 13 height 26
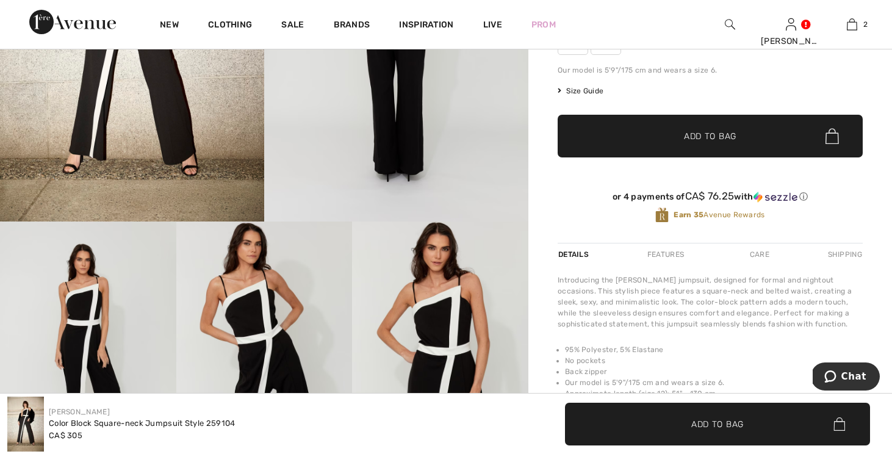
scroll to position [252, 0]
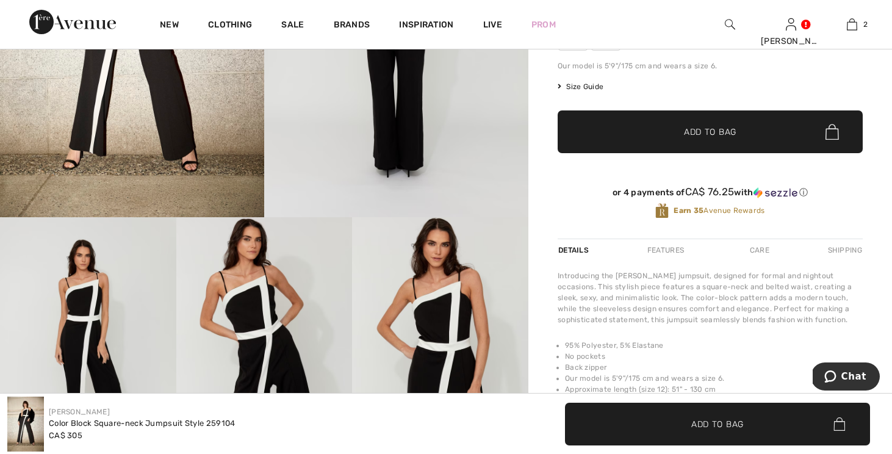
click at [217, 79] on img at bounding box center [132, 19] width 264 height 397
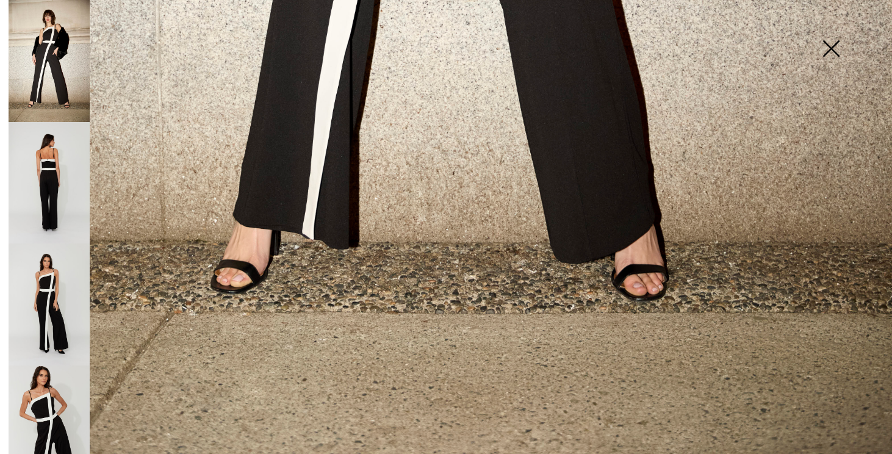
scroll to position [814, 0]
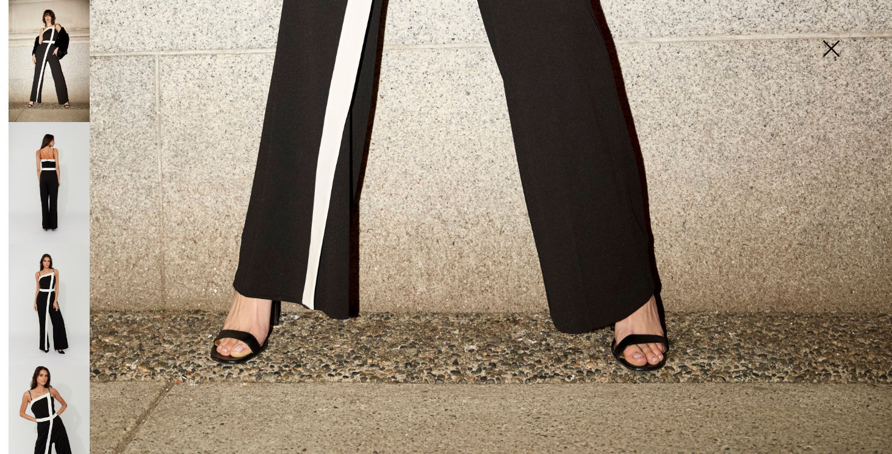
click at [63, 281] on img at bounding box center [49, 305] width 81 height 122
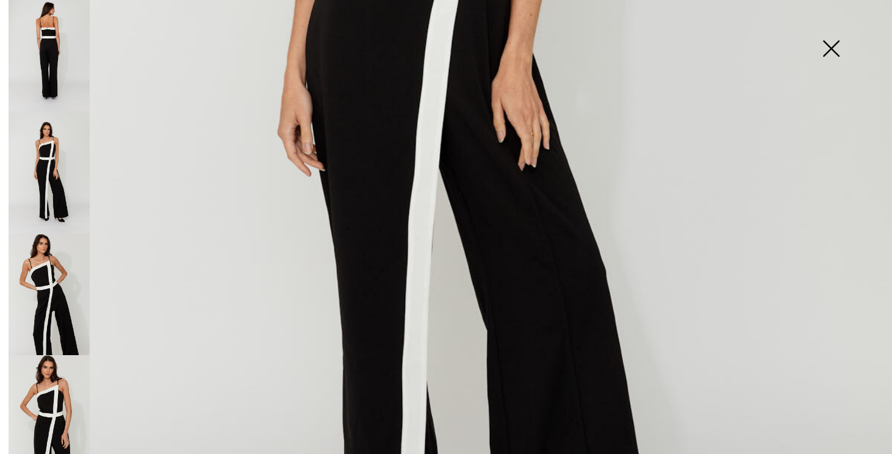
scroll to position [591, 0]
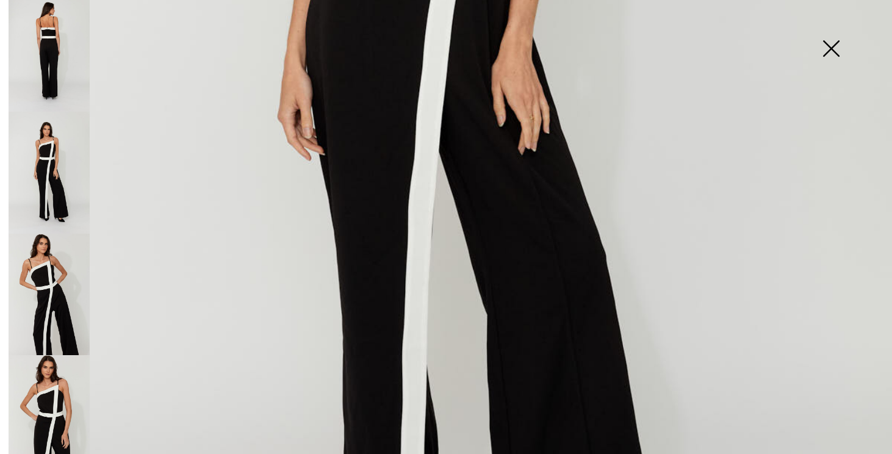
click at [56, 410] on img at bounding box center [49, 416] width 81 height 122
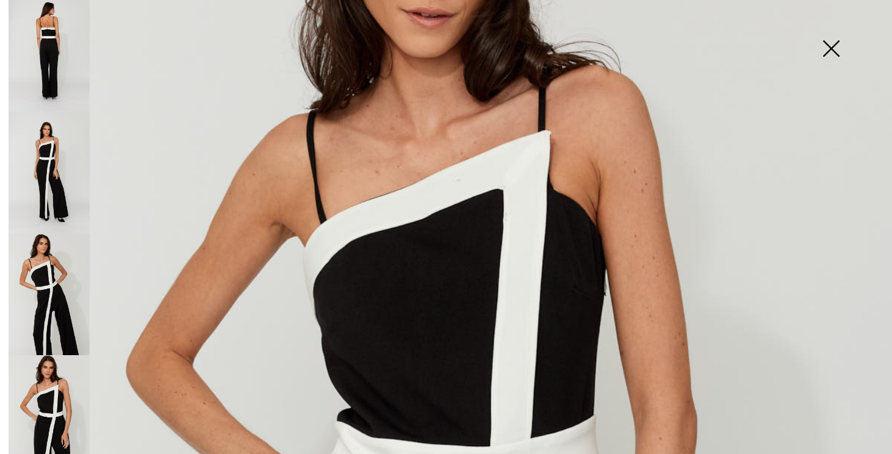
scroll to position [200, 0]
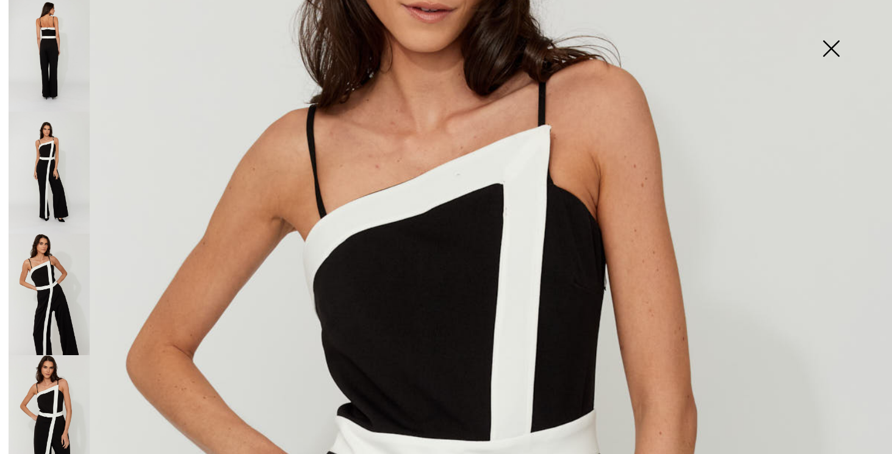
click at [56, 65] on img at bounding box center [49, 51] width 81 height 122
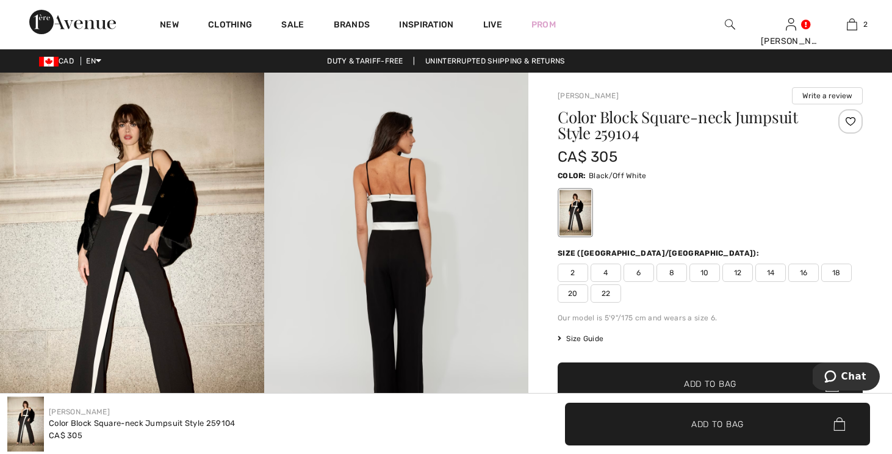
scroll to position [0, 0]
click at [167, 250] on img at bounding box center [132, 271] width 264 height 397
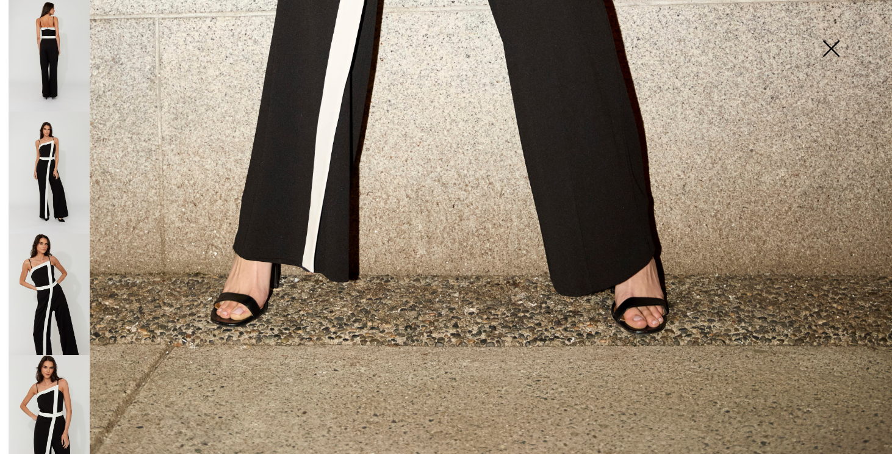
scroll to position [854, 0]
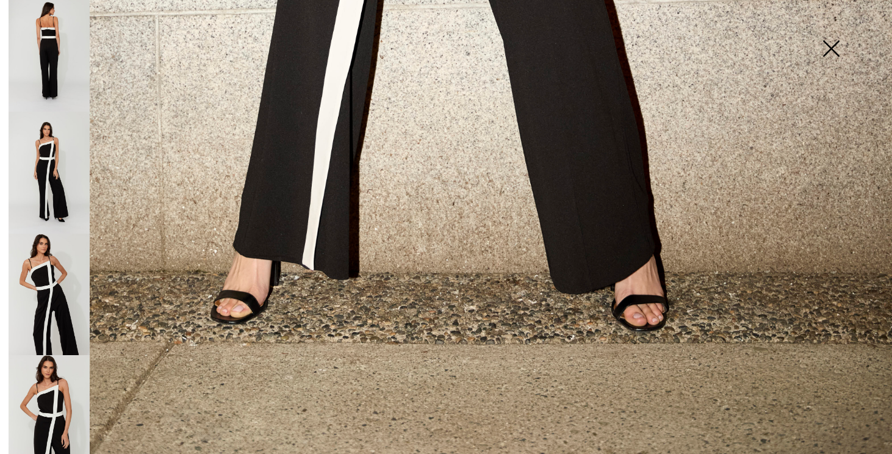
click at [63, 156] on img at bounding box center [49, 173] width 81 height 122
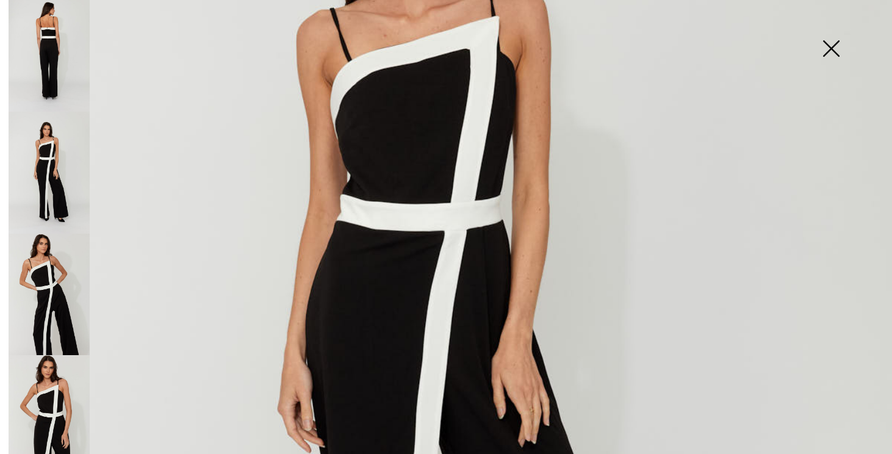
scroll to position [143, 0]
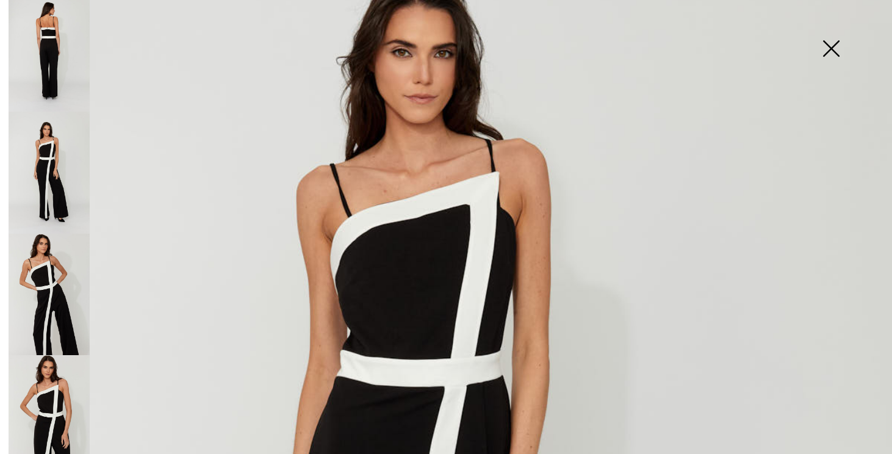
click at [833, 49] on img at bounding box center [831, 49] width 61 height 63
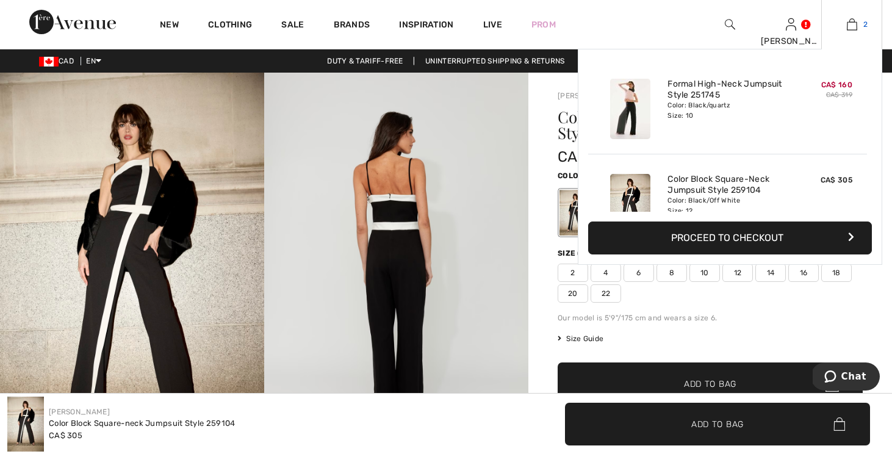
click at [850, 27] on img at bounding box center [852, 24] width 10 height 15
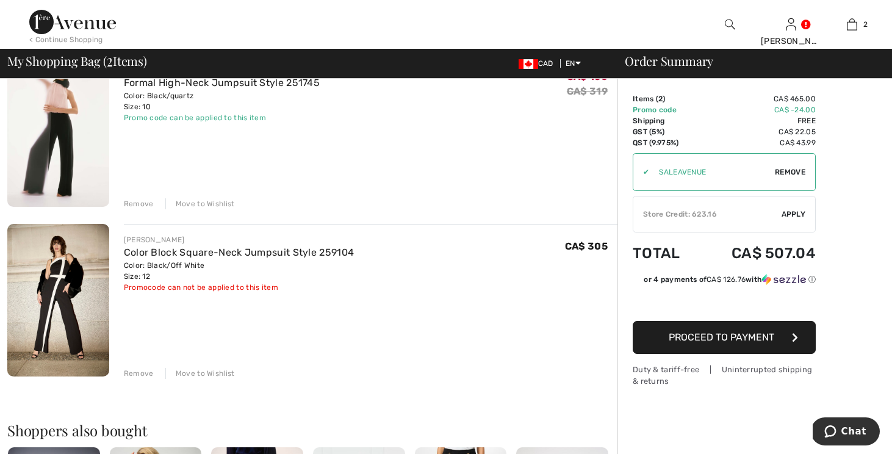
scroll to position [125, 0]
click at [215, 370] on div "Move to Wishlist" at bounding box center [200, 372] width 70 height 11
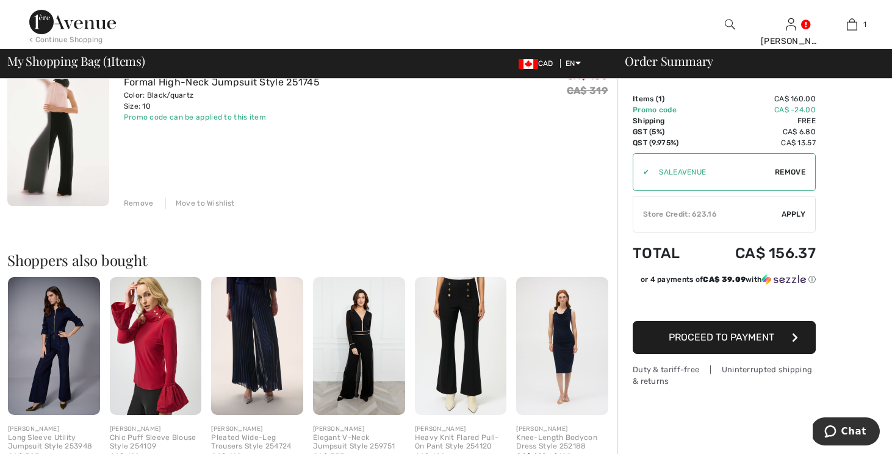
click at [672, 336] on span "Proceed to Payment" at bounding box center [722, 337] width 106 height 12
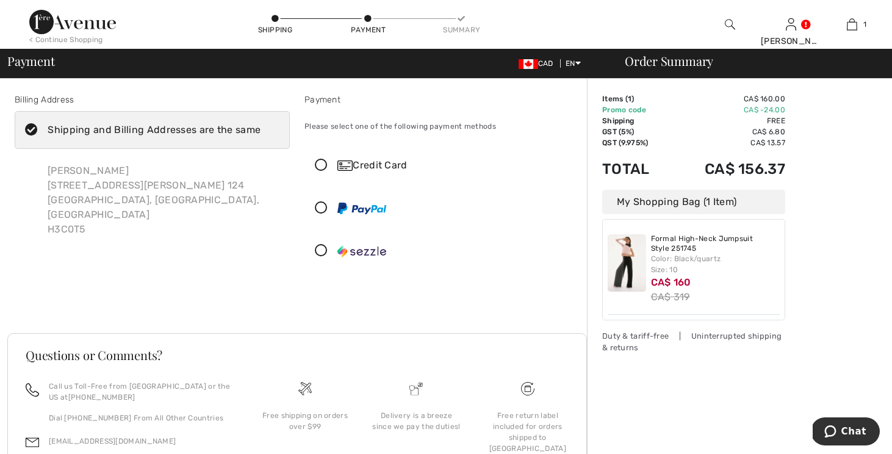
click at [466, 278] on div "Billing Address Shipping and Billing Addresses are the same [PERSON_NAME] [STRE…" at bounding box center [297, 198] width 580 height 269
click at [323, 165] on icon at bounding box center [321, 165] width 32 height 13
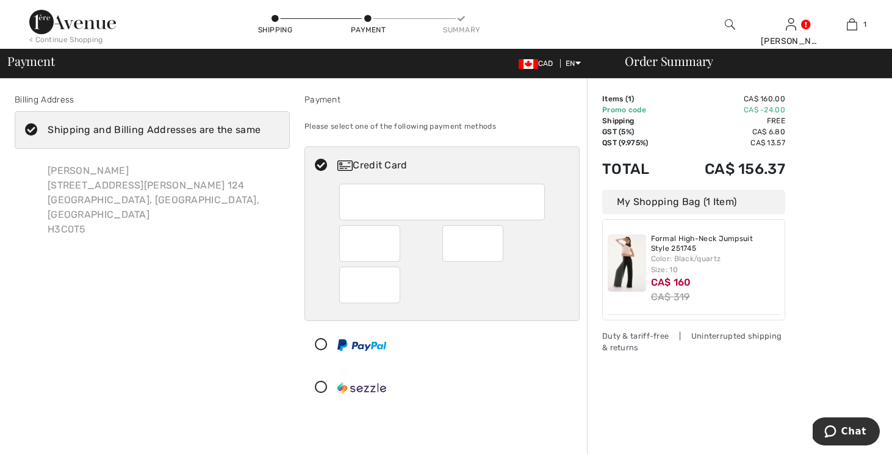
click at [323, 165] on icon at bounding box center [321, 165] width 32 height 13
click at [158, 223] on div "Myriam Joannette 350 Rue Eleanor, App. 124 Montreal, QC, CA H3C0T5" at bounding box center [164, 200] width 252 height 93
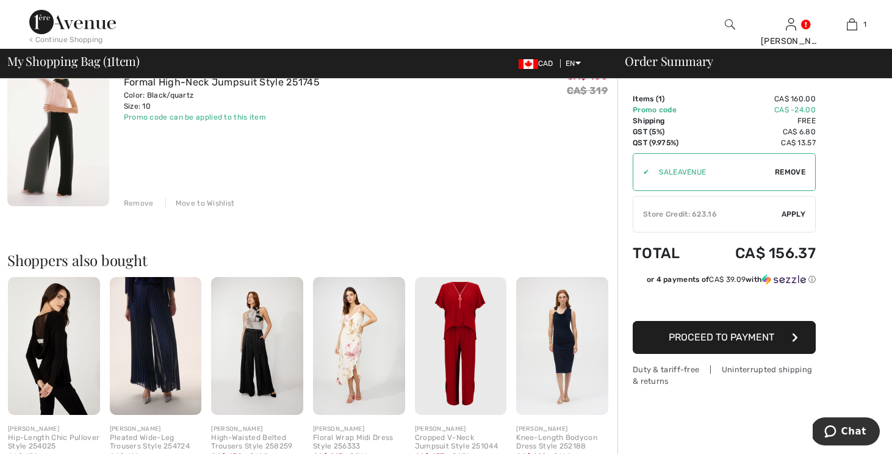
click at [754, 216] on div "Store Credit: 623.16" at bounding box center [708, 214] width 148 height 11
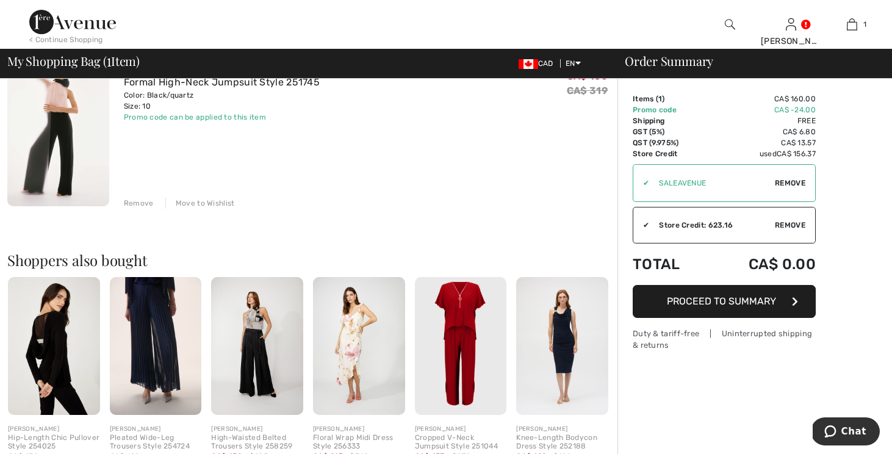
click at [706, 301] on span "Proceed to Summary" at bounding box center [721, 301] width 109 height 12
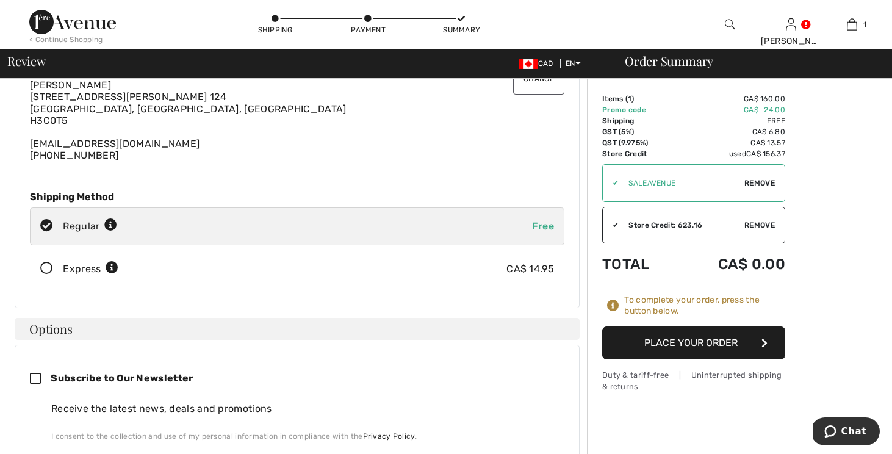
scroll to position [153, 0]
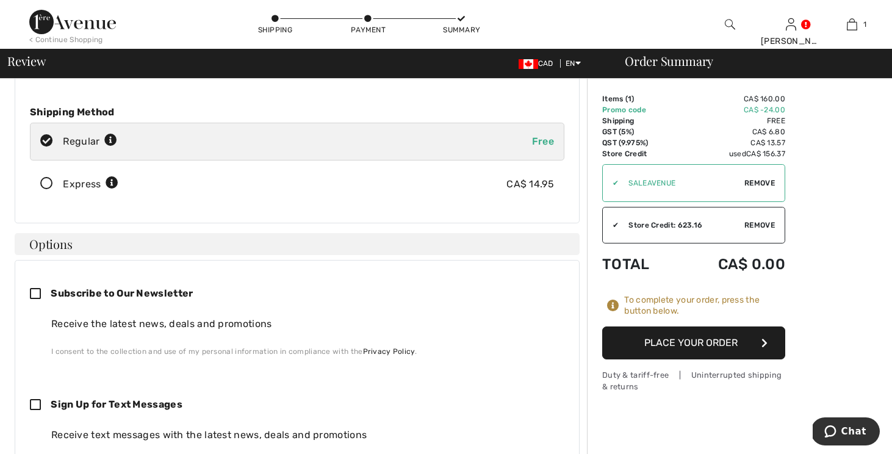
click at [665, 341] on button "Place Your Order" at bounding box center [693, 343] width 183 height 33
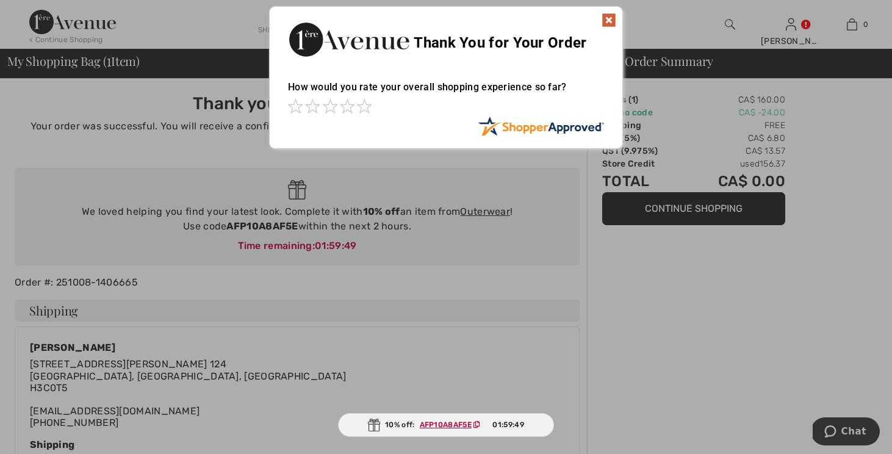
click at [605, 23] on img at bounding box center [609, 20] width 15 height 15
